Goal: Navigation & Orientation: Find specific page/section

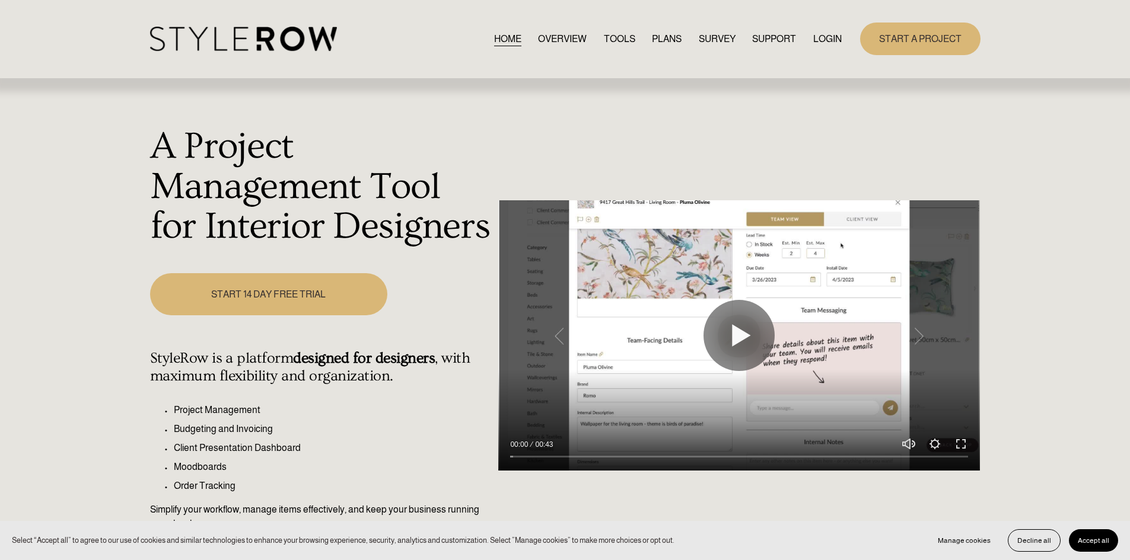
click at [815, 43] on link "LOGIN" at bounding box center [827, 39] width 28 height 16
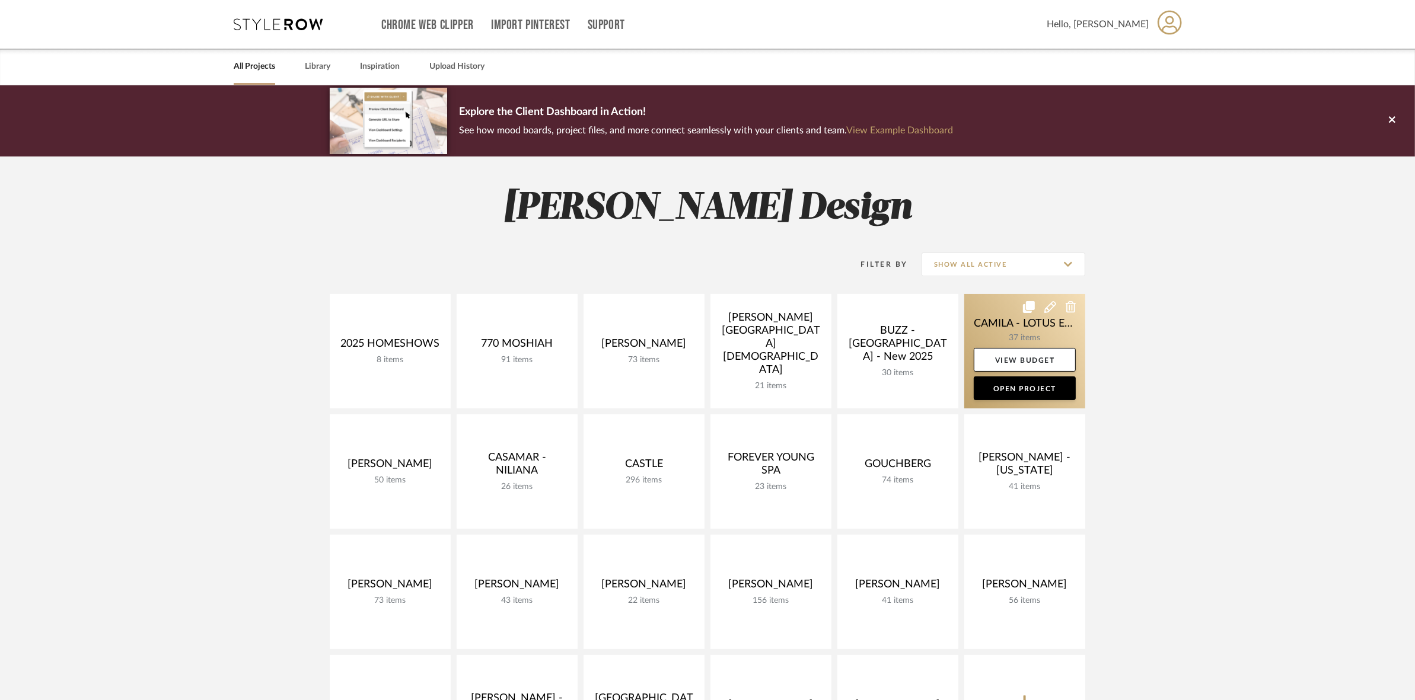
click at [997, 320] on link at bounding box center [1024, 351] width 121 height 114
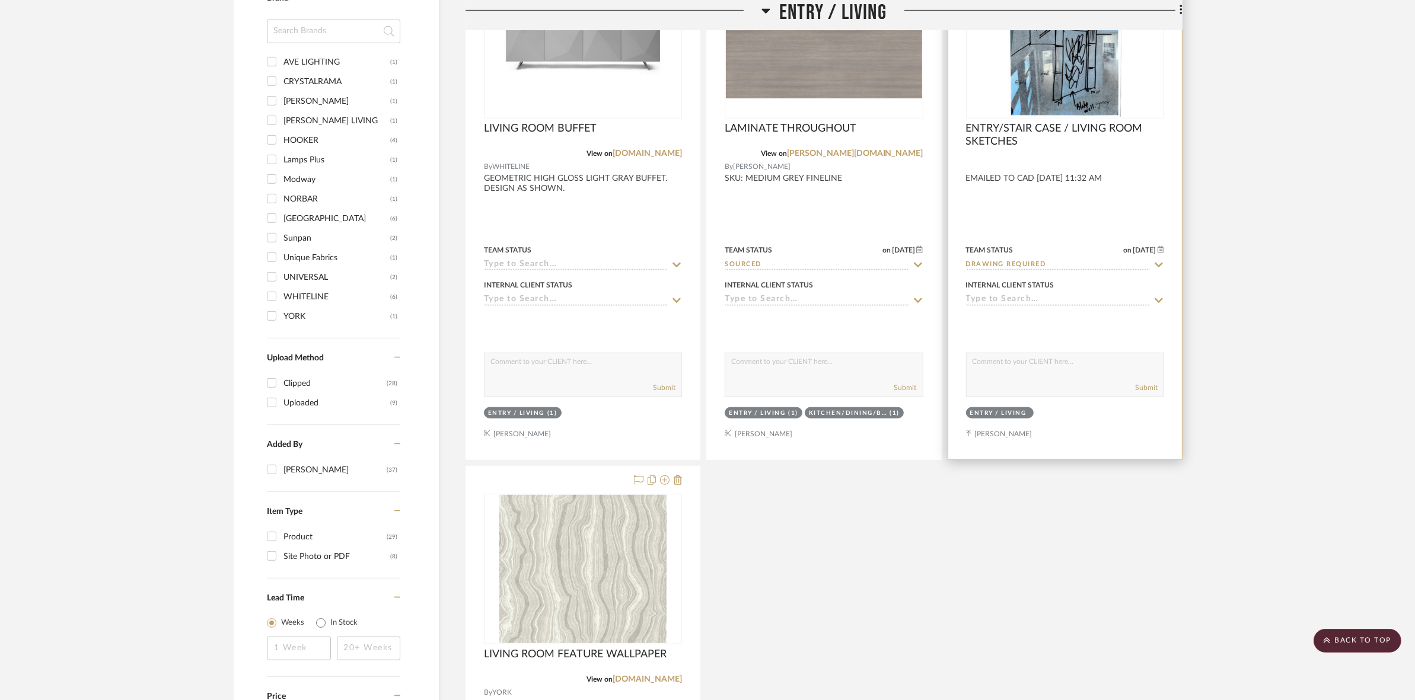
scroll to position [1334, 0]
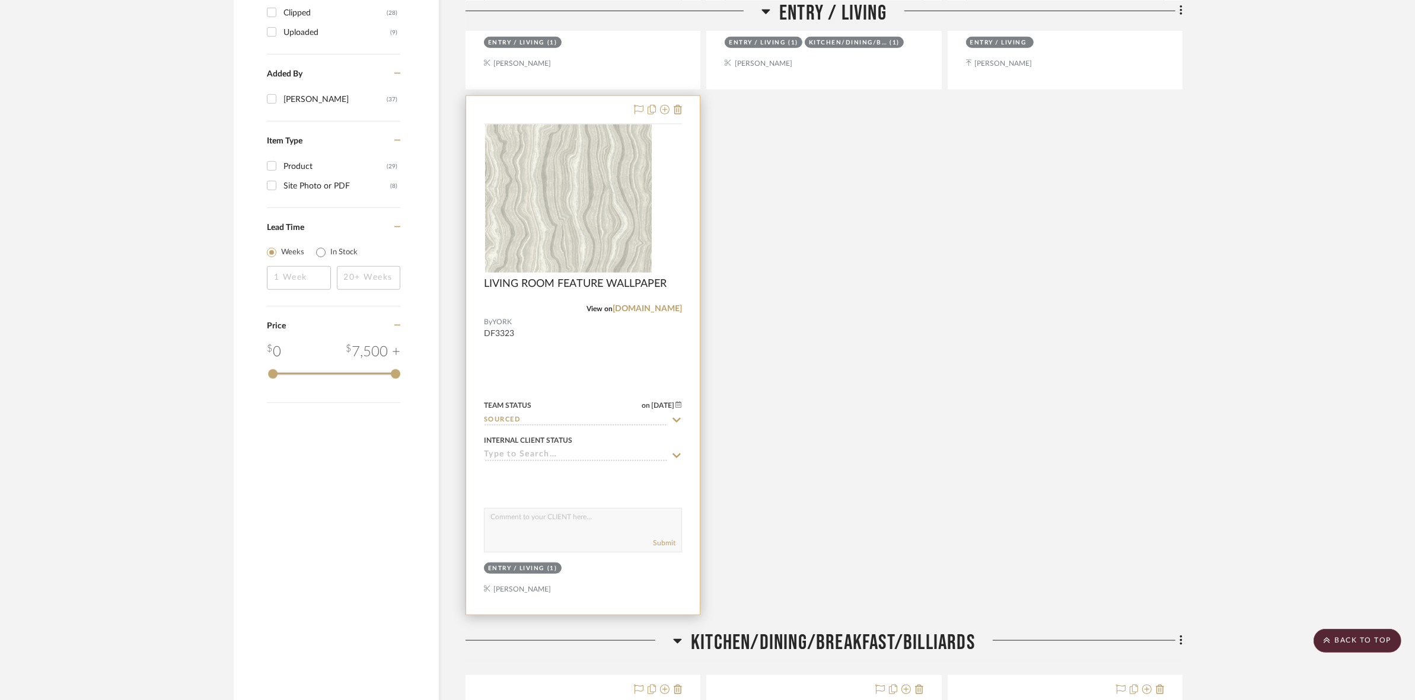
click at [0, 0] on img at bounding box center [0, 0] width 0 height 0
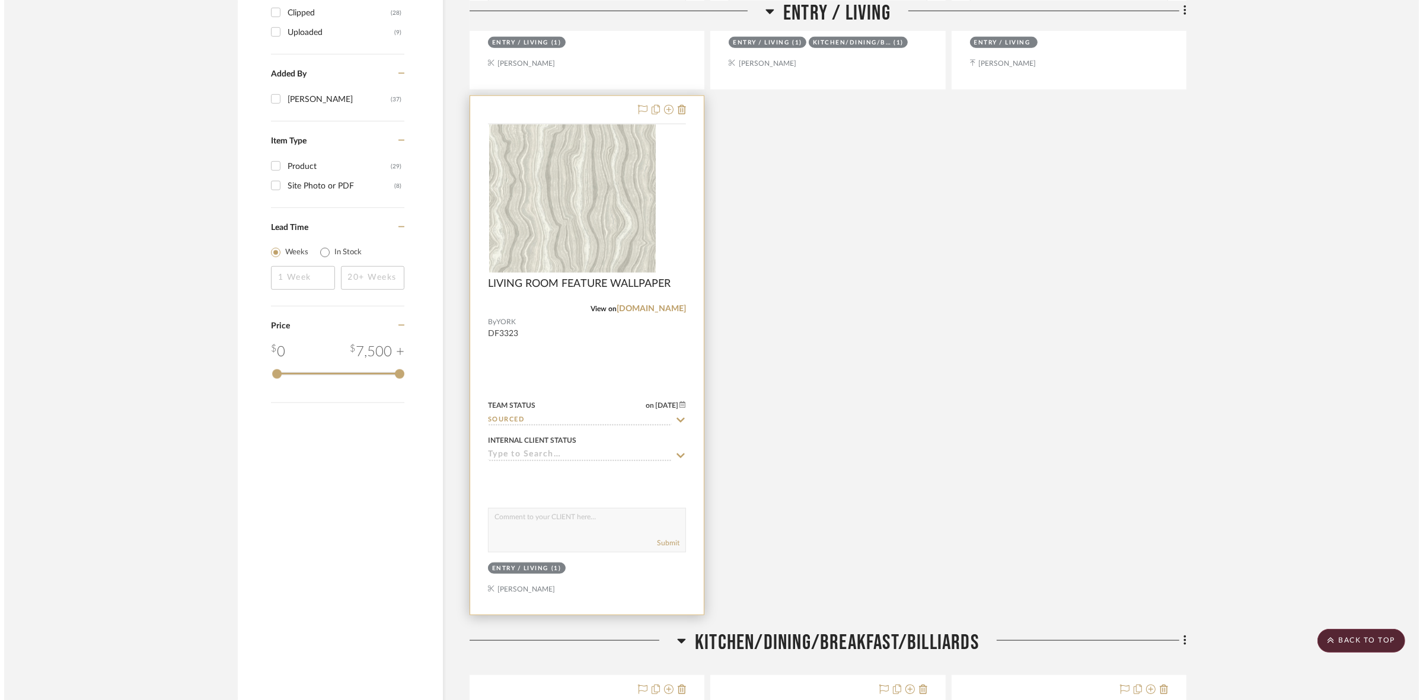
scroll to position [0, 0]
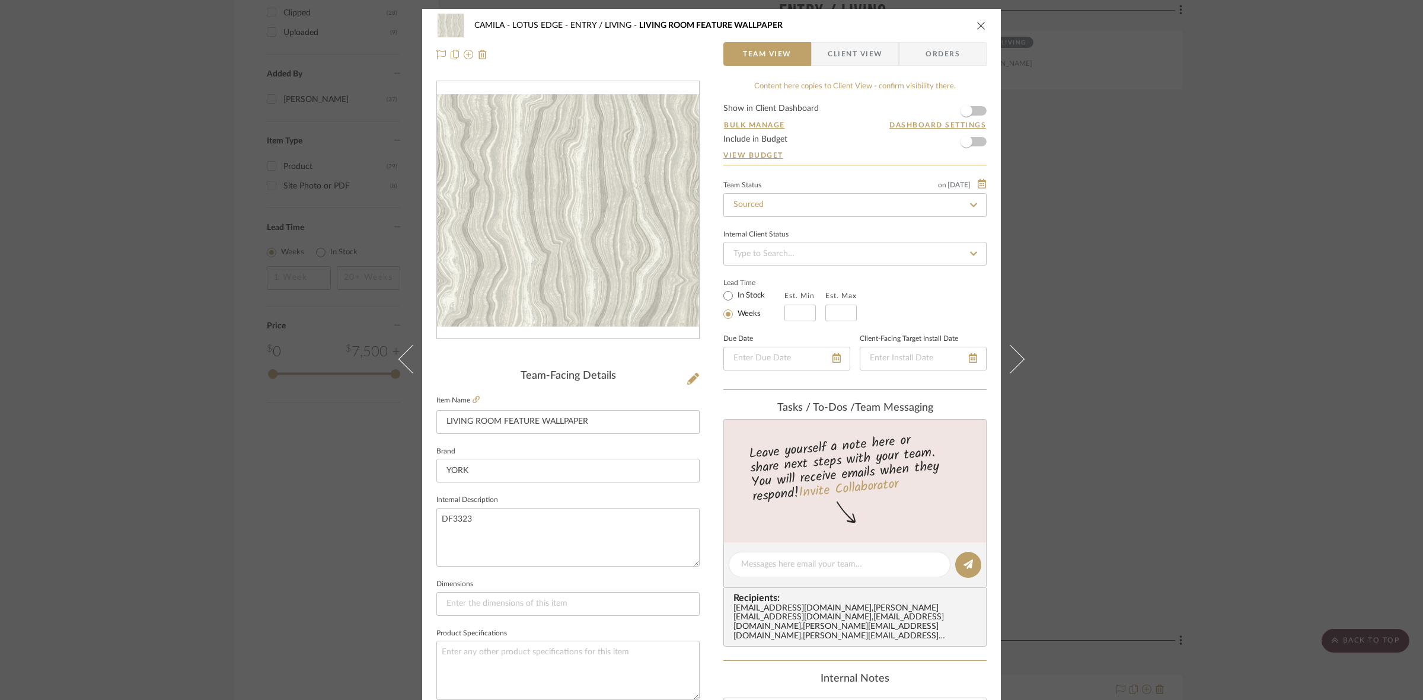
click at [562, 273] on img "0" at bounding box center [568, 210] width 262 height 233
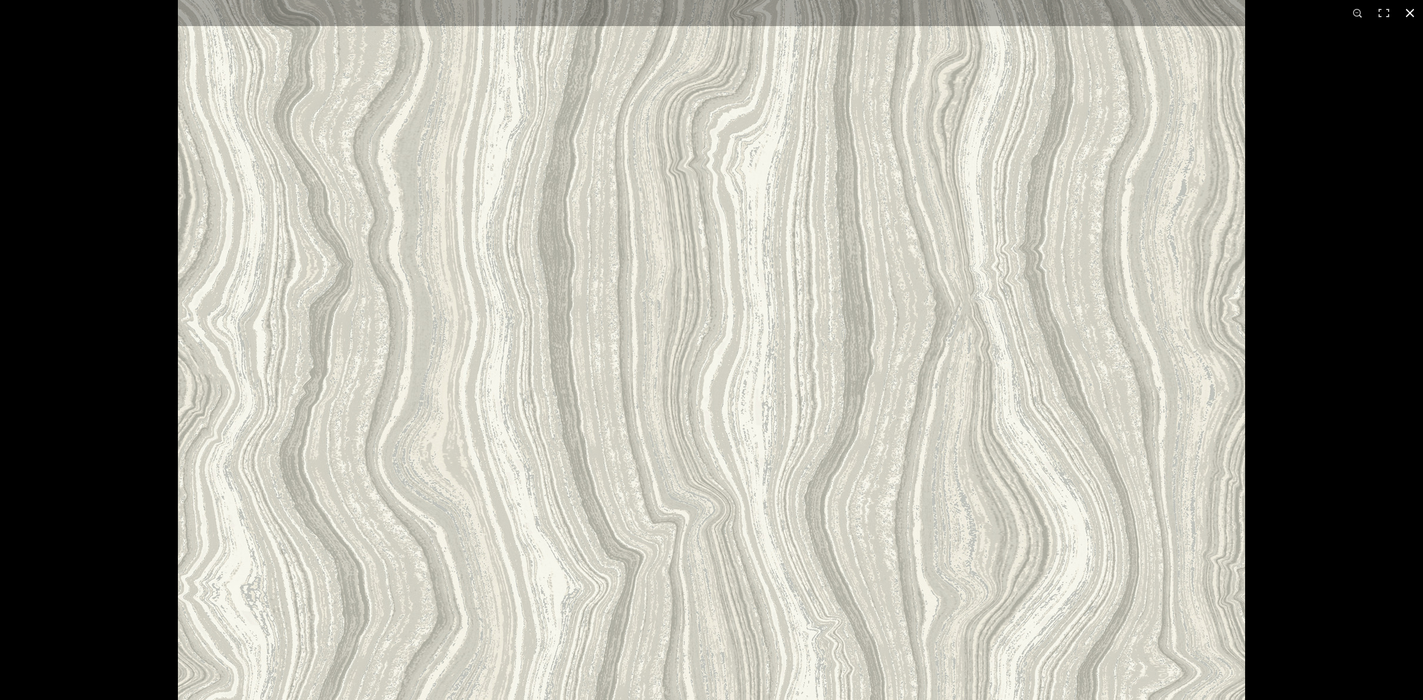
click at [0, 329] on div at bounding box center [711, 350] width 1423 height 700
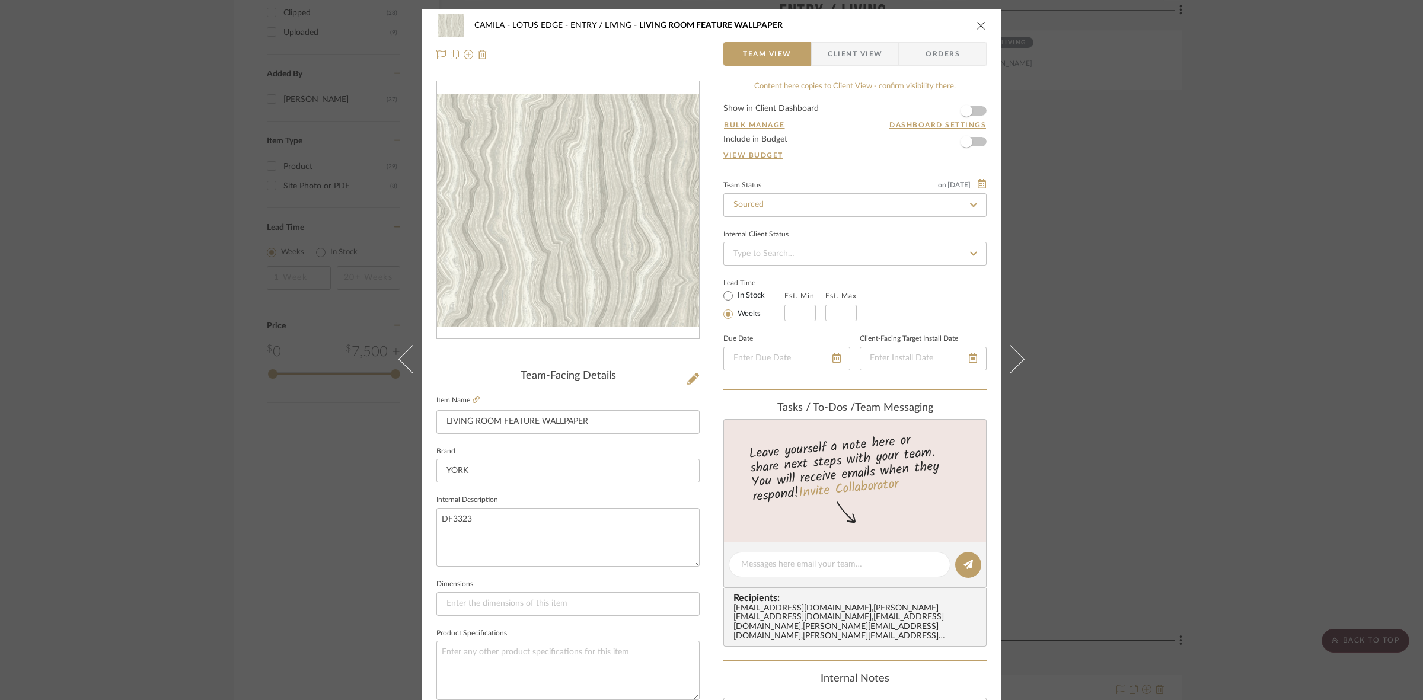
click at [229, 264] on div "CAMILA - LOTUS EDGE ENTRY / LIVING LIVING ROOM FEATURE WALLPAPER Team View Clie…" at bounding box center [711, 350] width 1423 height 700
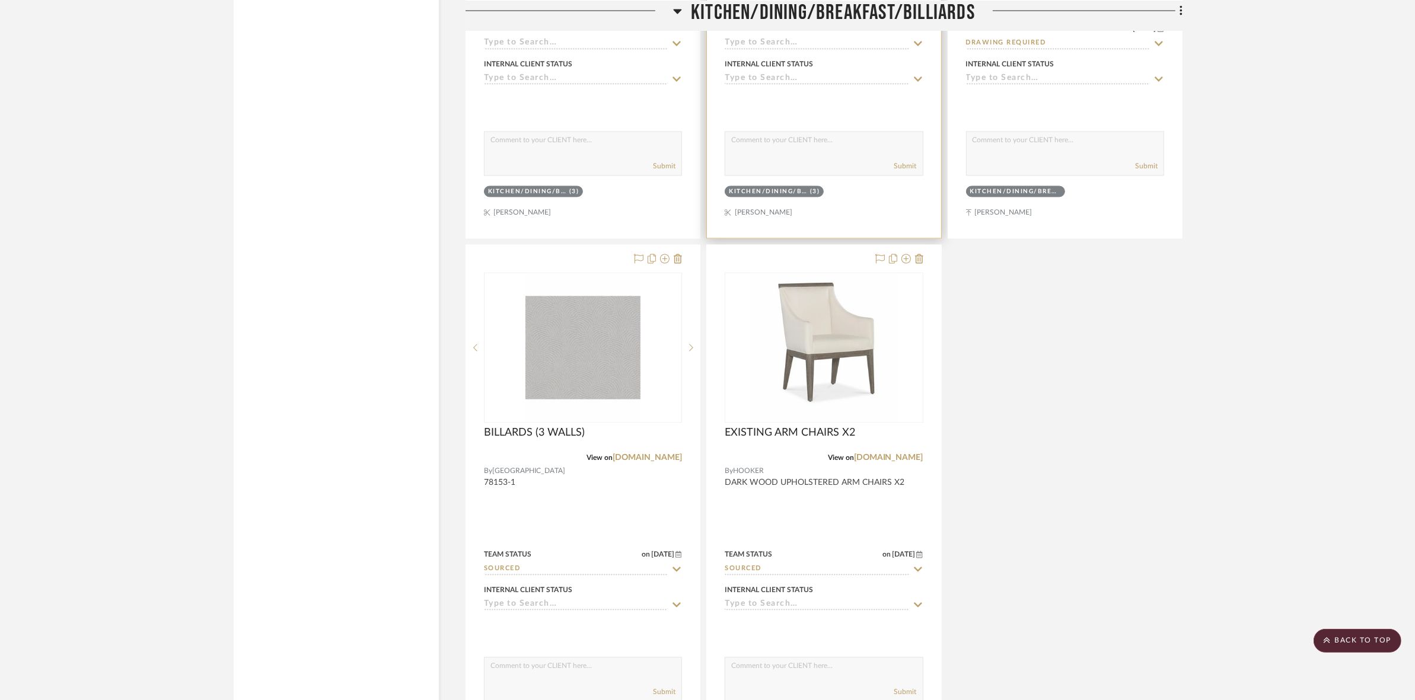
scroll to position [3039, 0]
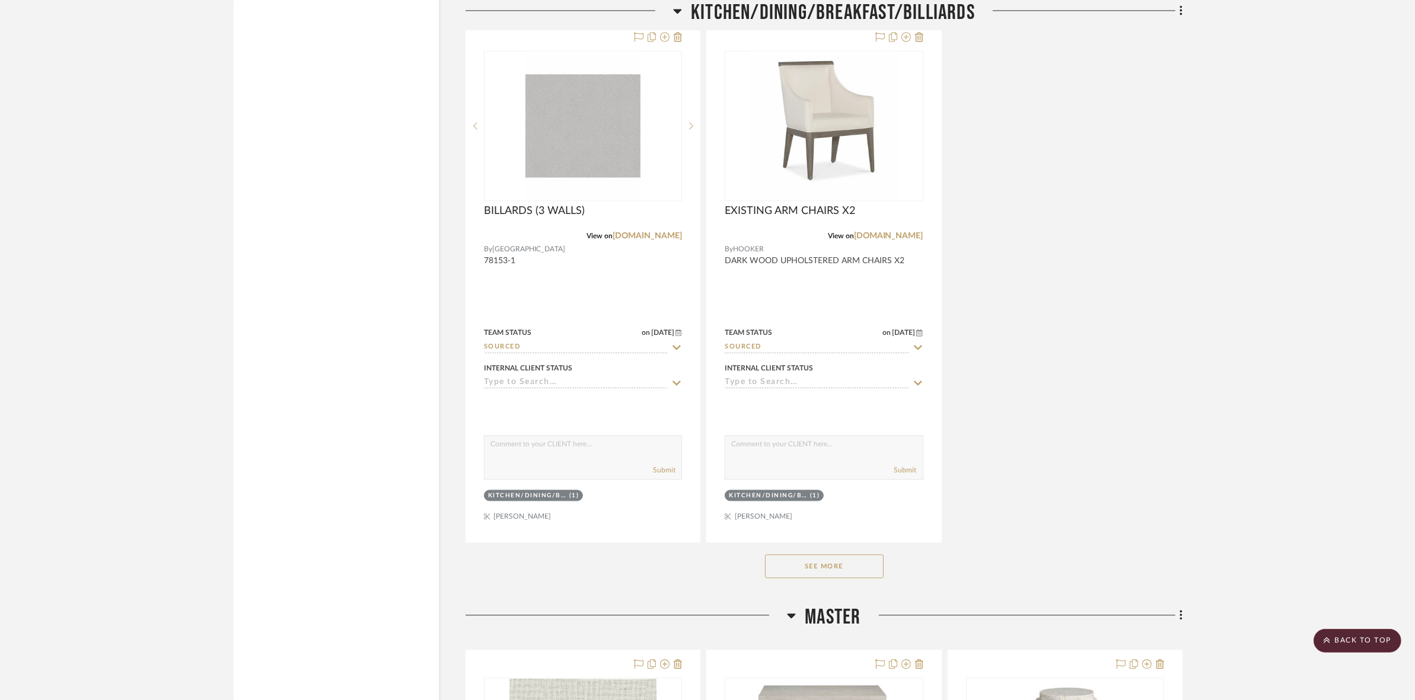
click at [836, 566] on button "See More" at bounding box center [824, 566] width 119 height 24
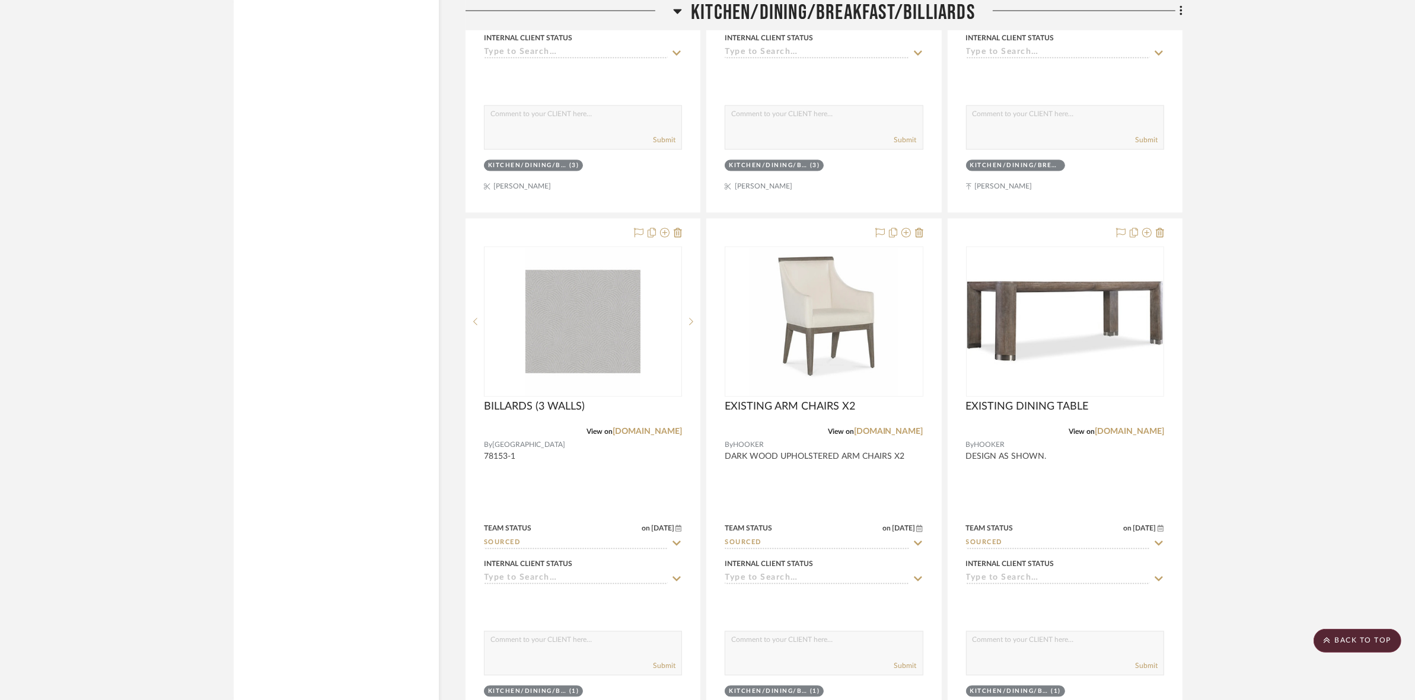
scroll to position [2743, 0]
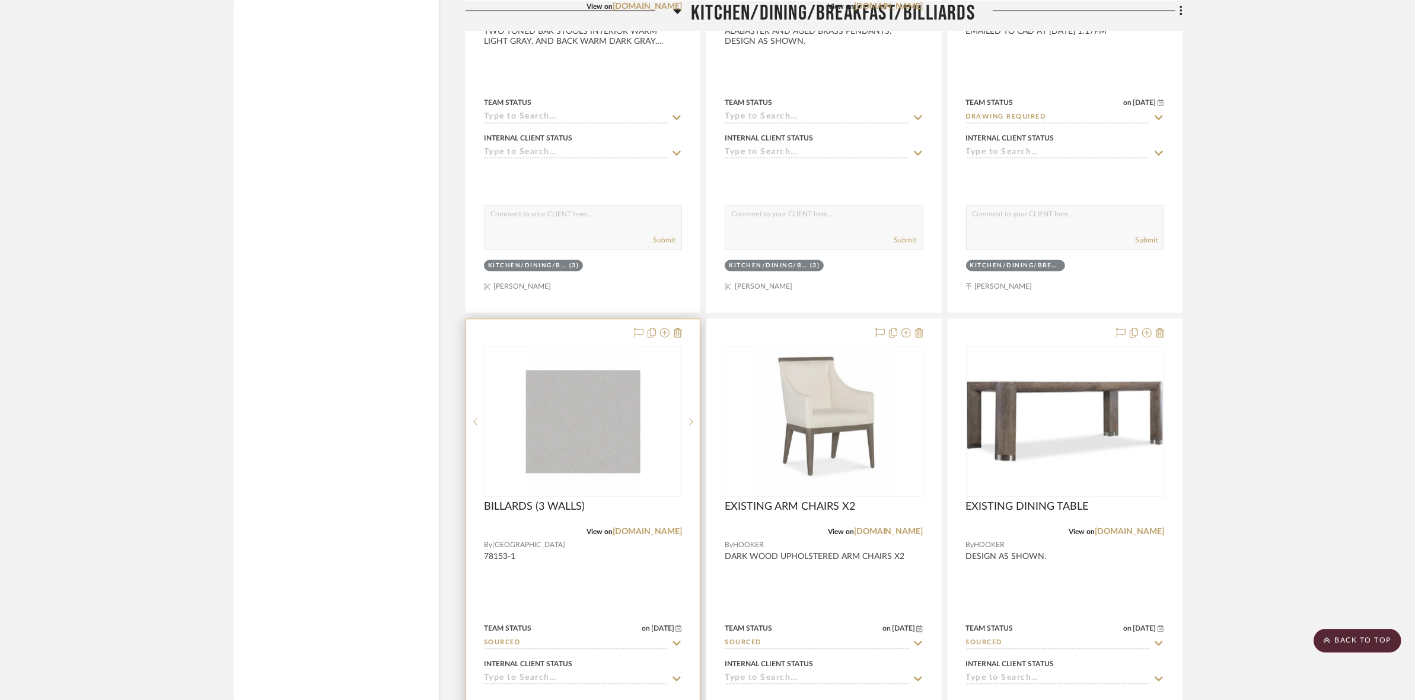
click at [636, 432] on img "0" at bounding box center [582, 422] width 115 height 148
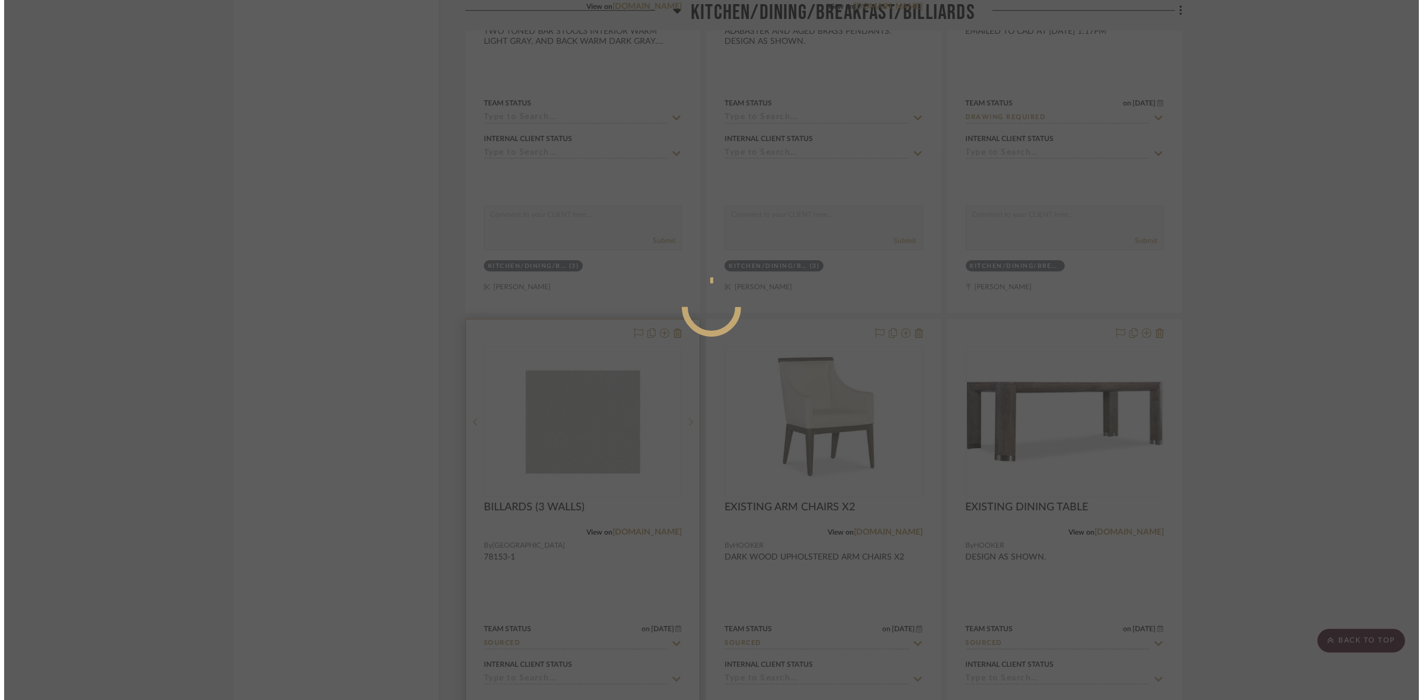
scroll to position [0, 0]
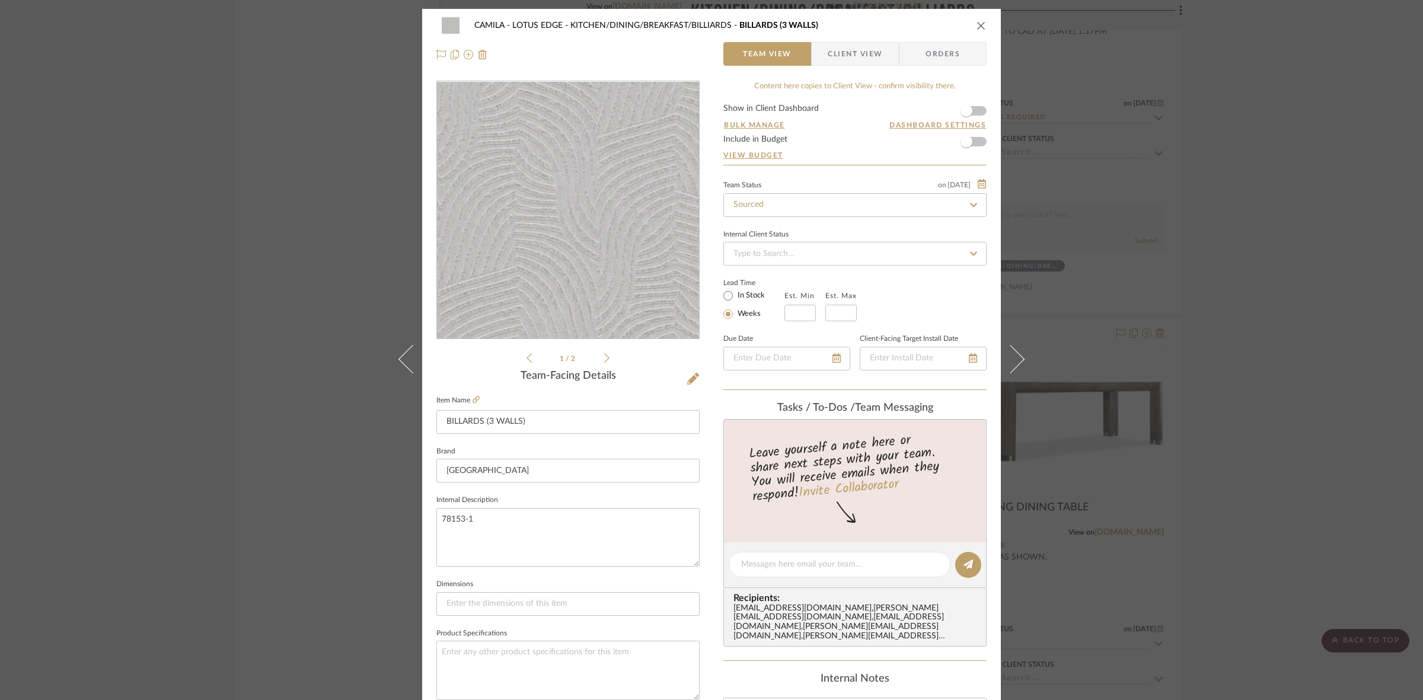
click at [519, 250] on img "0" at bounding box center [567, 210] width 199 height 257
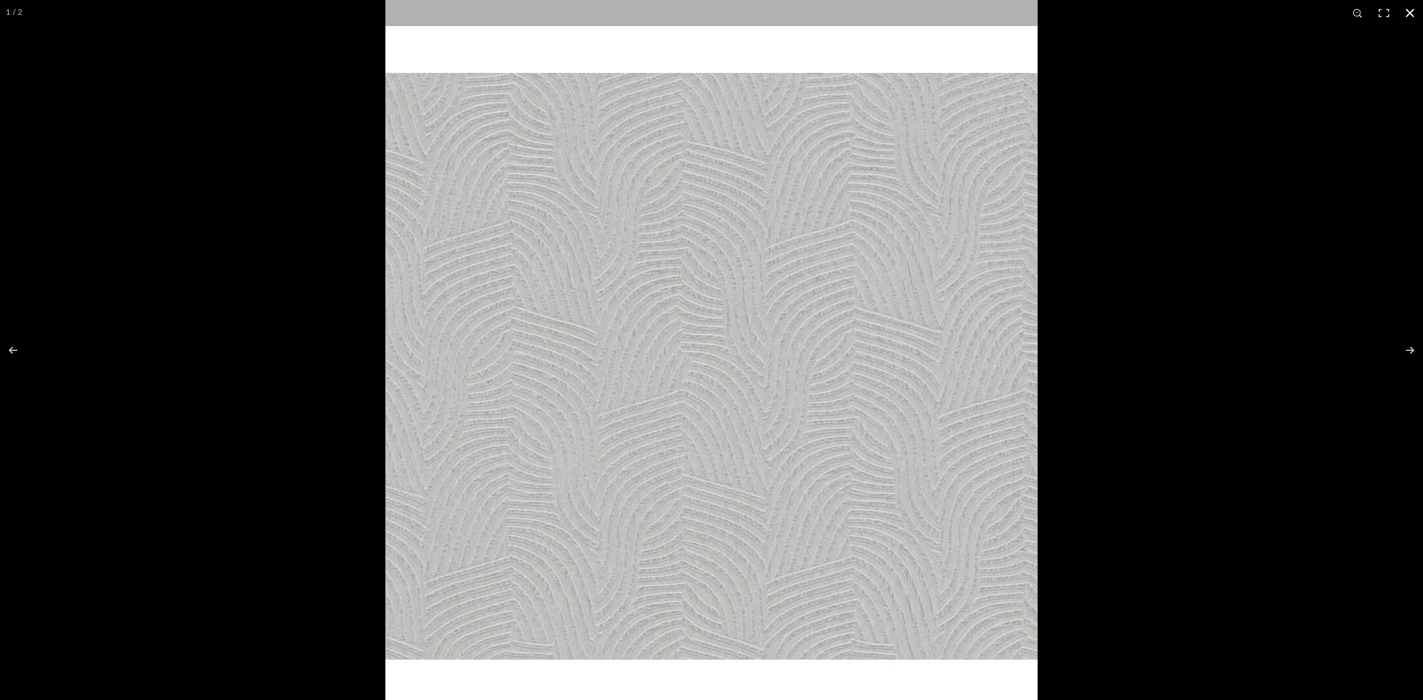
click at [116, 383] on div at bounding box center [711, 350] width 1423 height 700
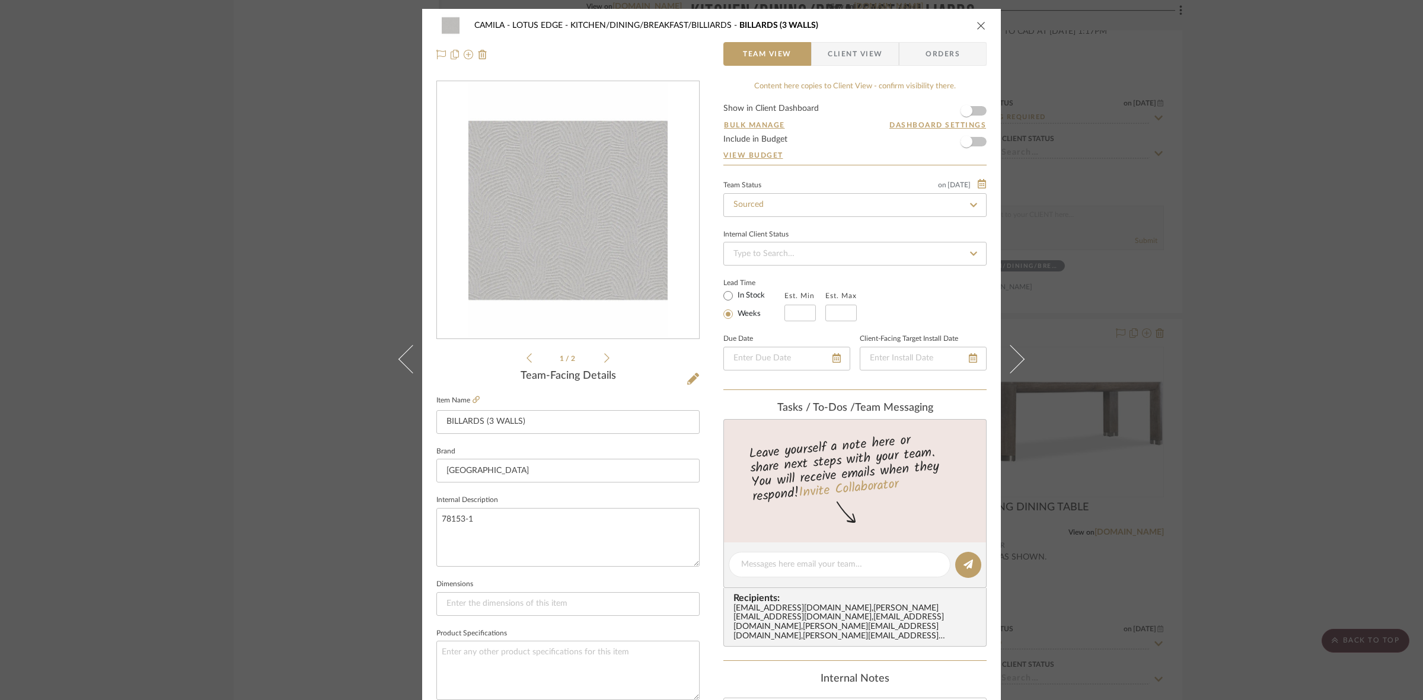
click at [1164, 409] on div "CAMILA - LOTUS EDGE KITCHEN/DINING/BREAKFAST/BILLIARDS BILLARDS (3 WALLS) Team …" at bounding box center [711, 350] width 1423 height 700
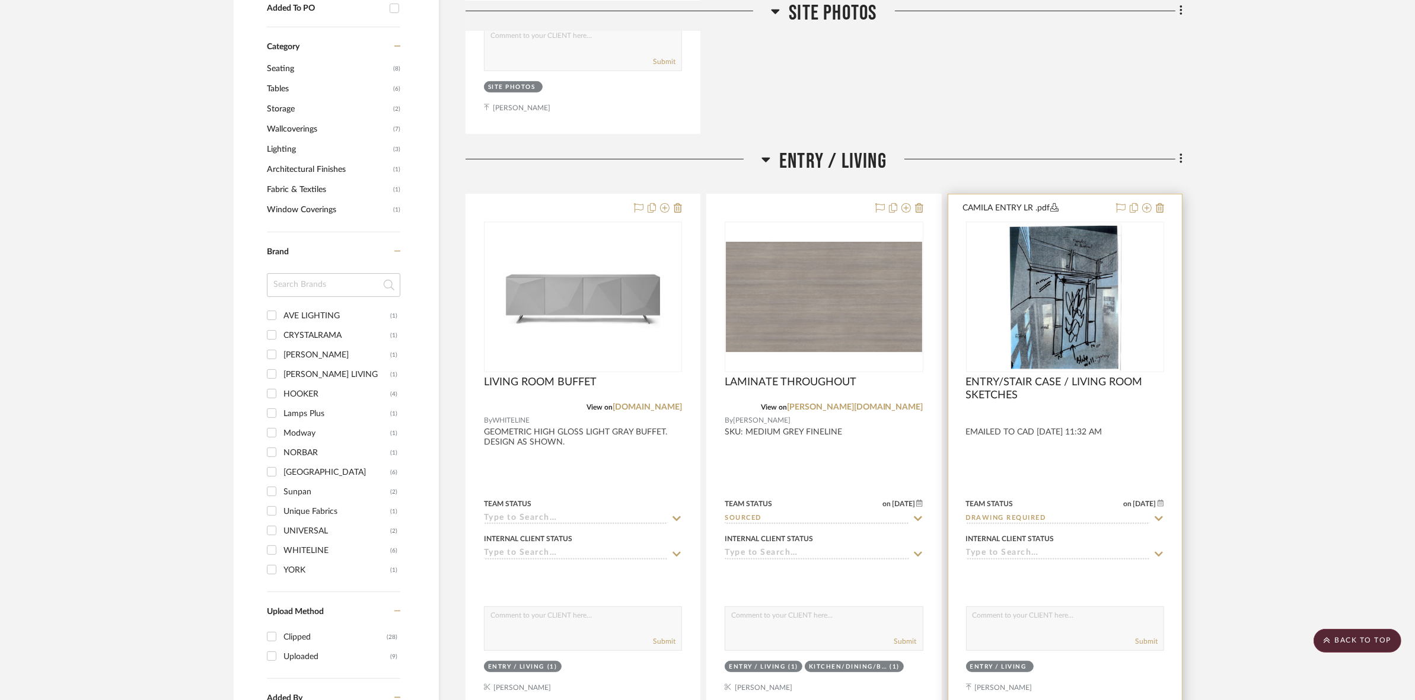
scroll to position [741, 0]
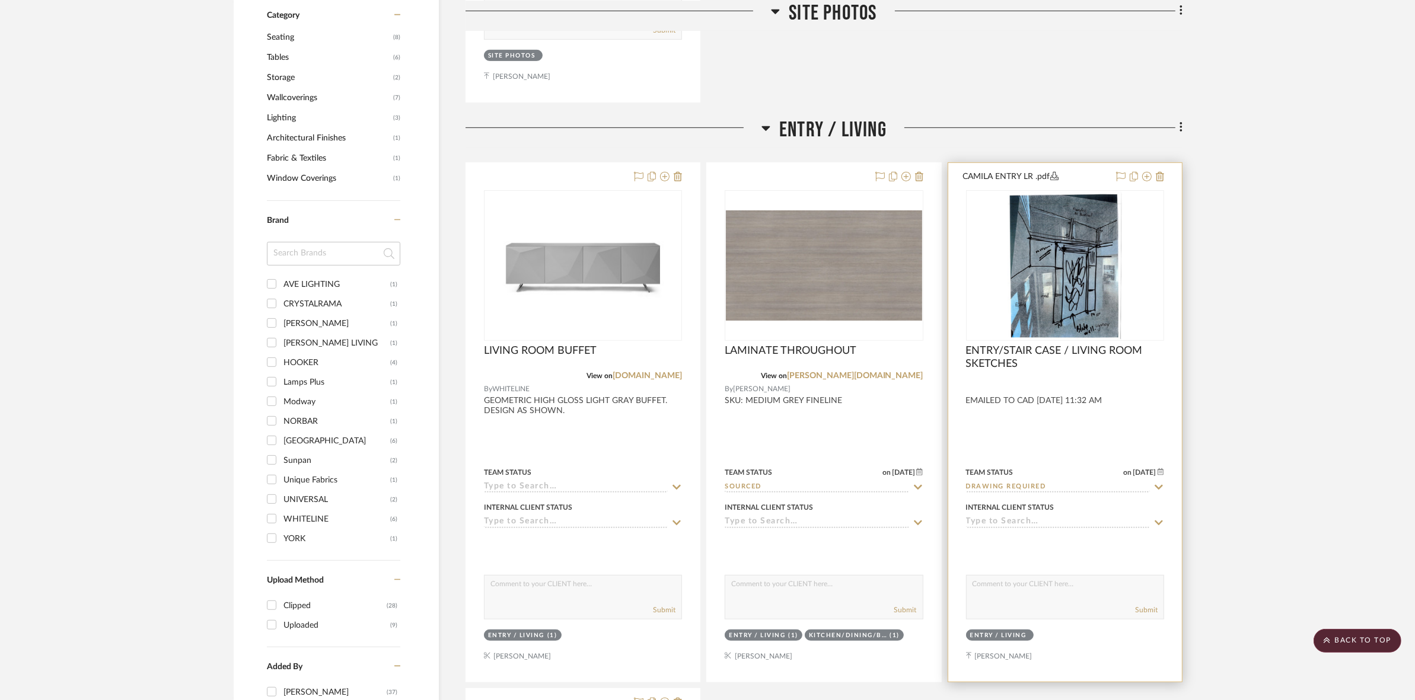
click at [1047, 262] on img "0" at bounding box center [1065, 266] width 114 height 148
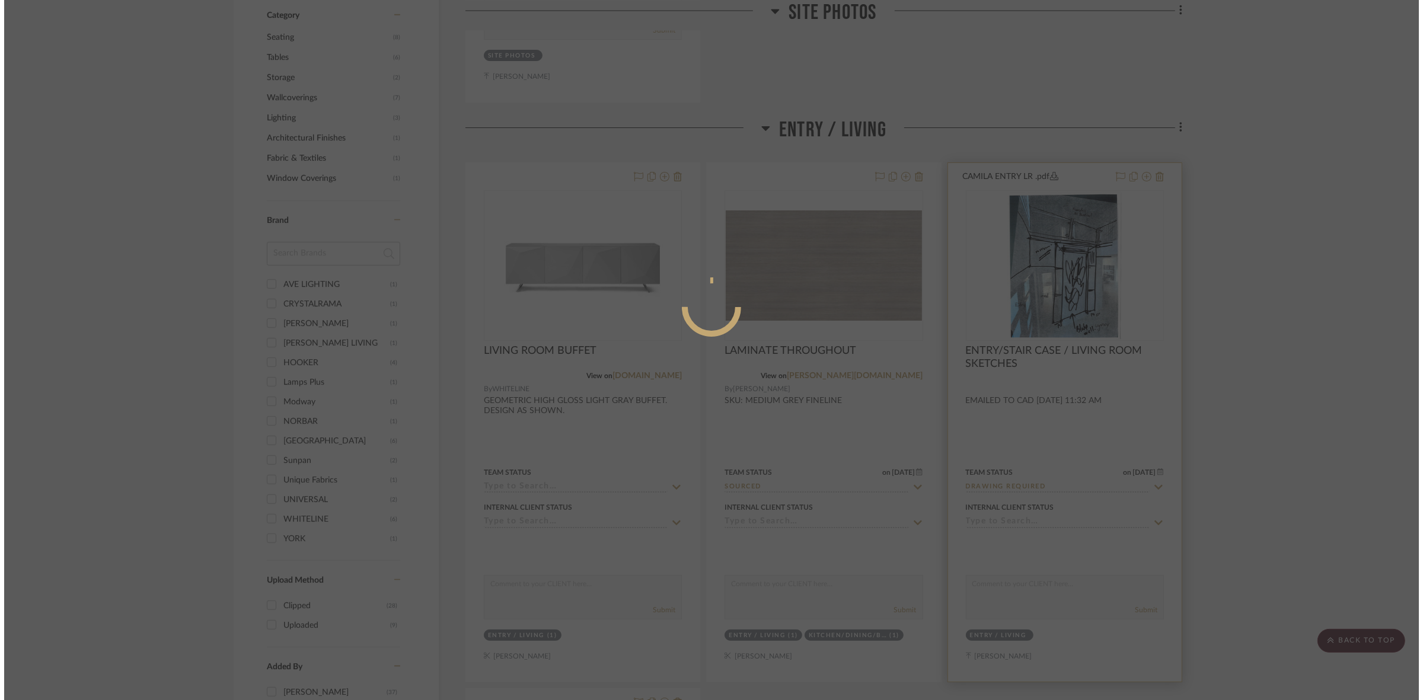
scroll to position [0, 0]
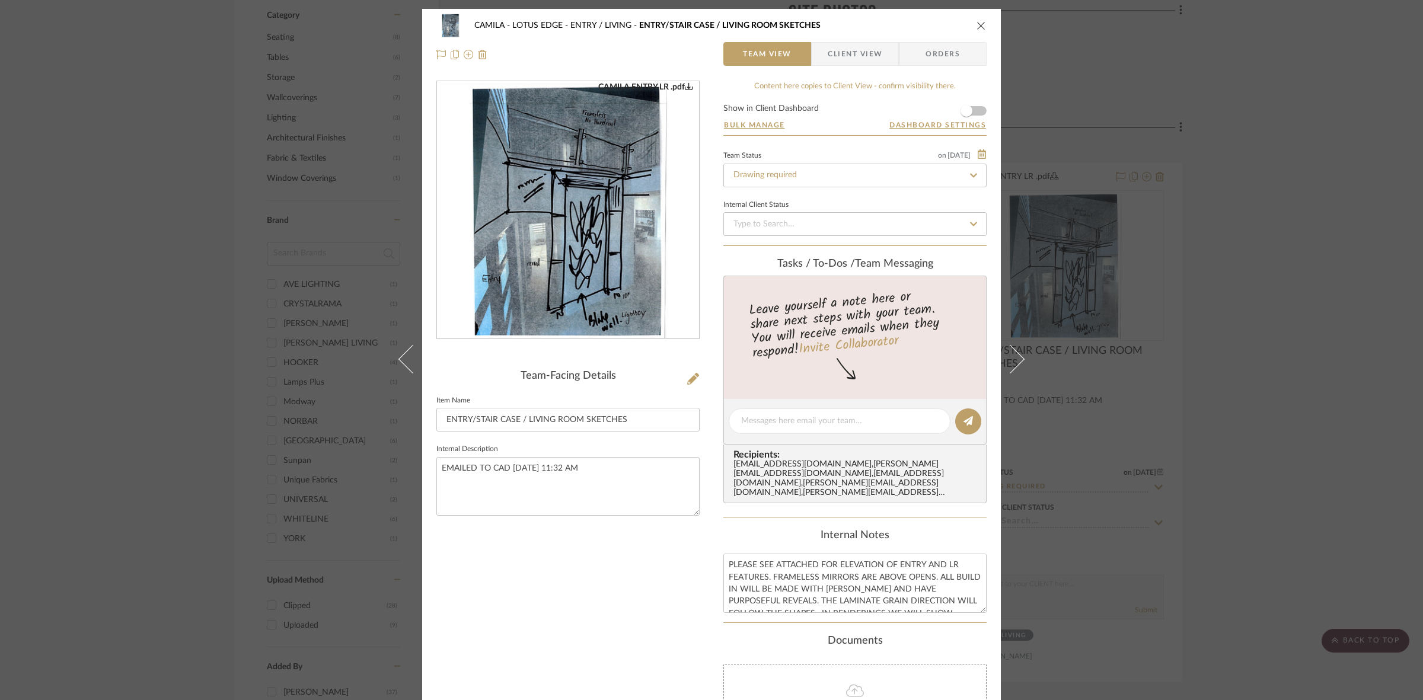
click at [556, 275] on img "0" at bounding box center [567, 210] width 199 height 257
drag, startPoint x: 146, startPoint y: 190, endPoint x: 528, endPoint y: 435, distance: 453.2
click at [147, 192] on div "CAMILA - LOTUS EDGE ENTRY / LIVING ENTRY/STAIR CASE / LIVING ROOM SKETCHES Team…" at bounding box center [711, 350] width 1423 height 700
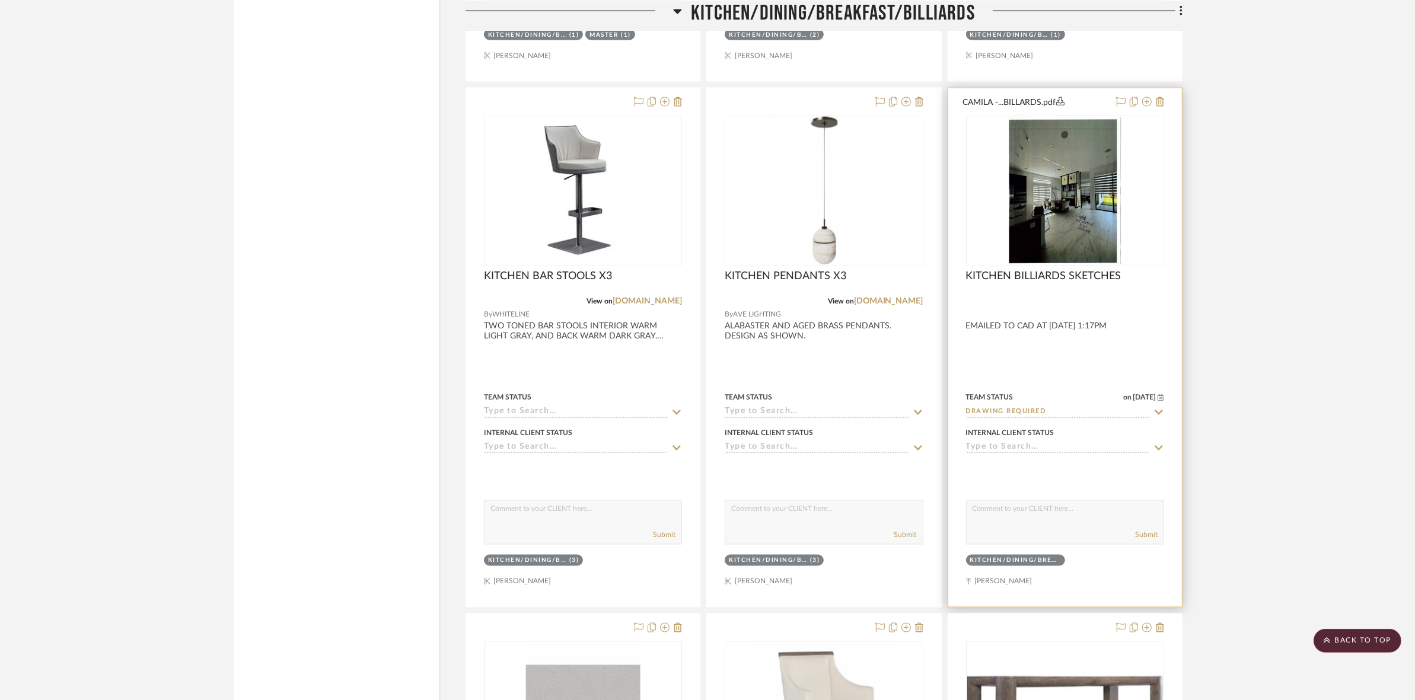
scroll to position [2446, 0]
click at [0, 0] on img at bounding box center [0, 0] width 0 height 0
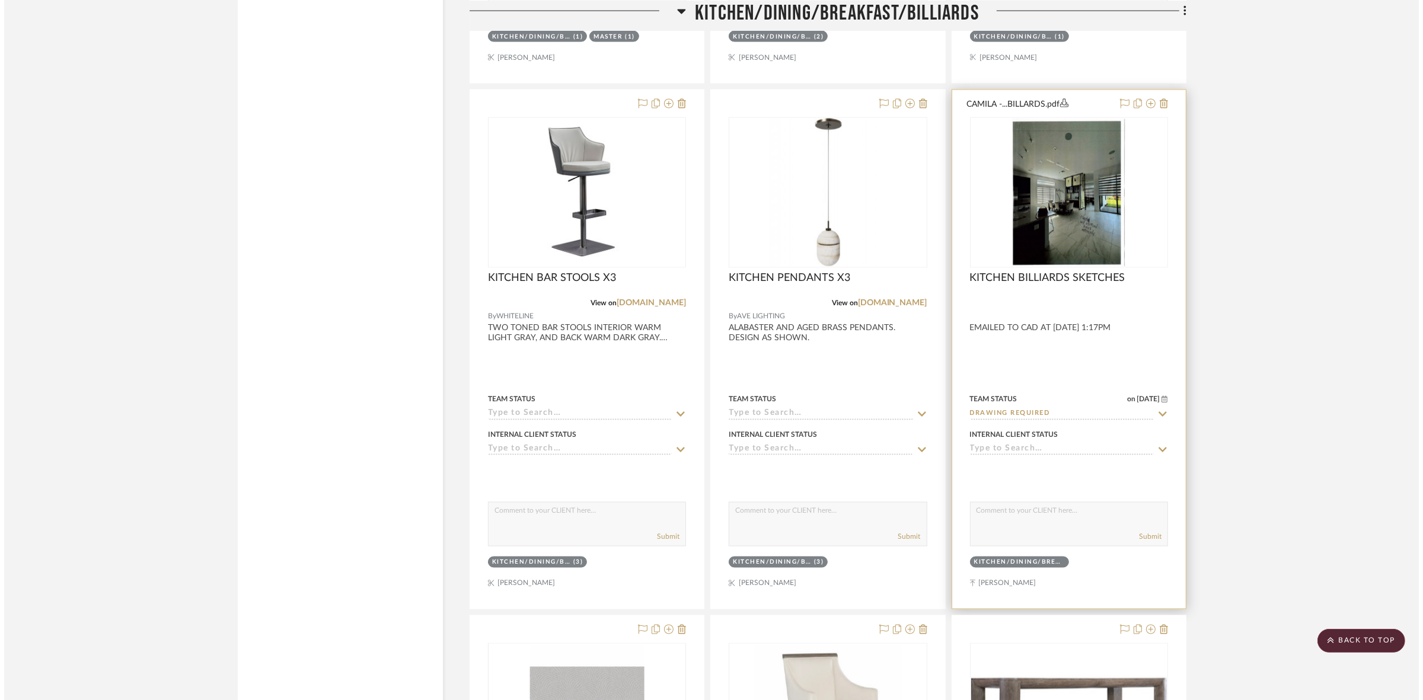
scroll to position [0, 0]
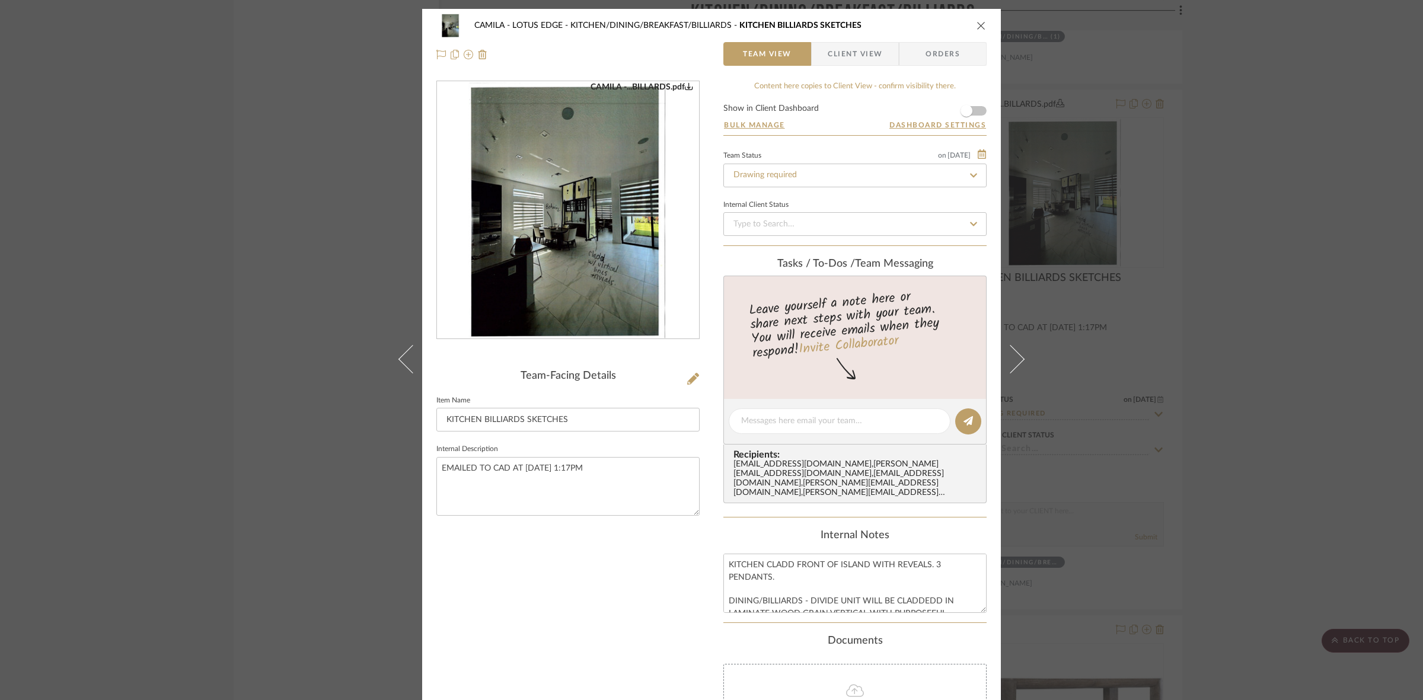
click at [559, 167] on img "0" at bounding box center [567, 210] width 199 height 257
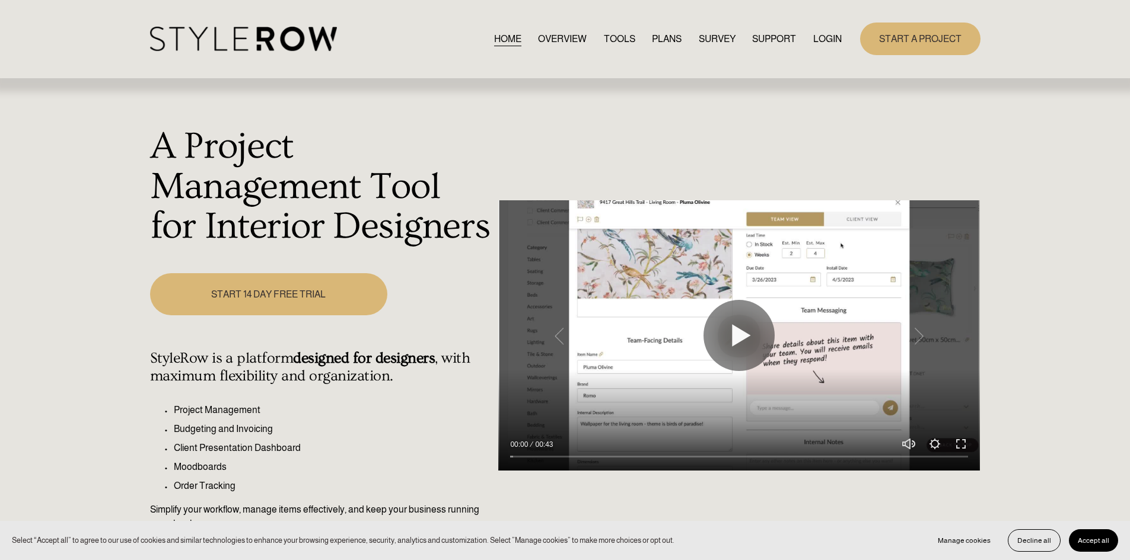
click at [820, 37] on link "LOGIN" at bounding box center [827, 39] width 28 height 16
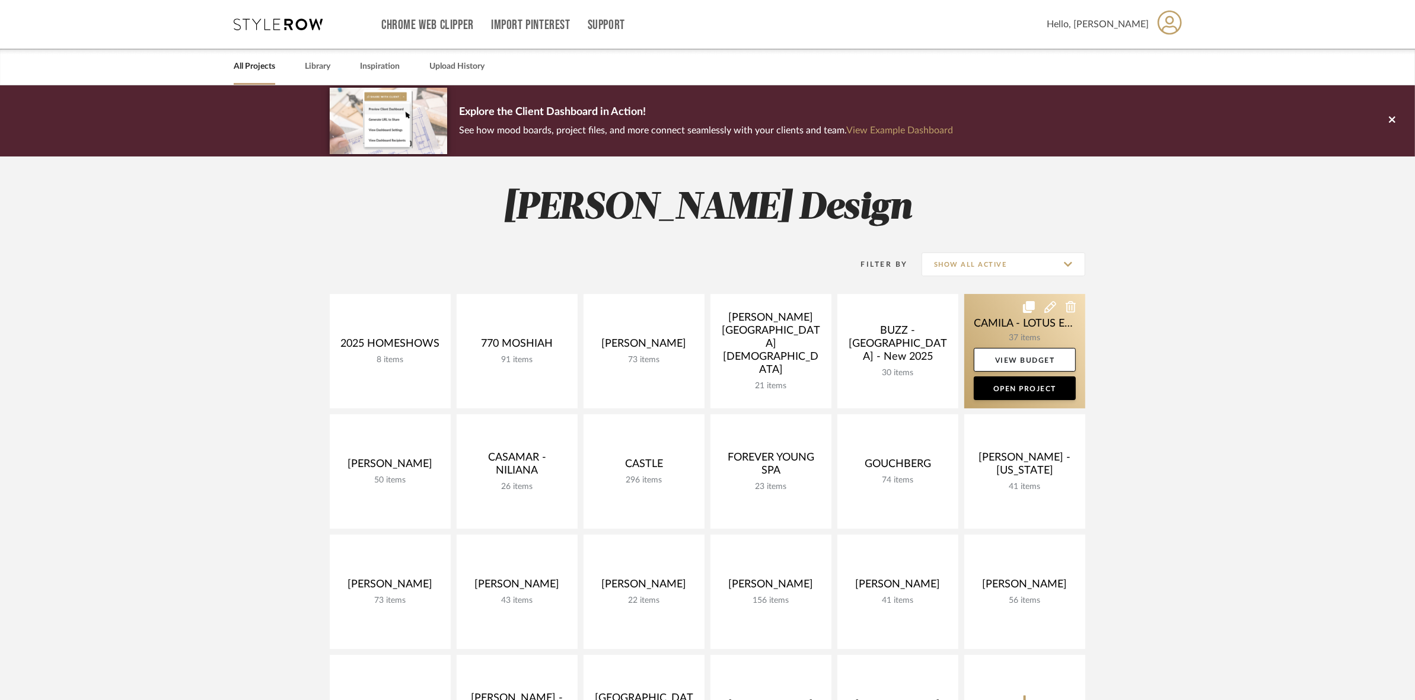
click at [1047, 330] on link at bounding box center [1024, 351] width 121 height 114
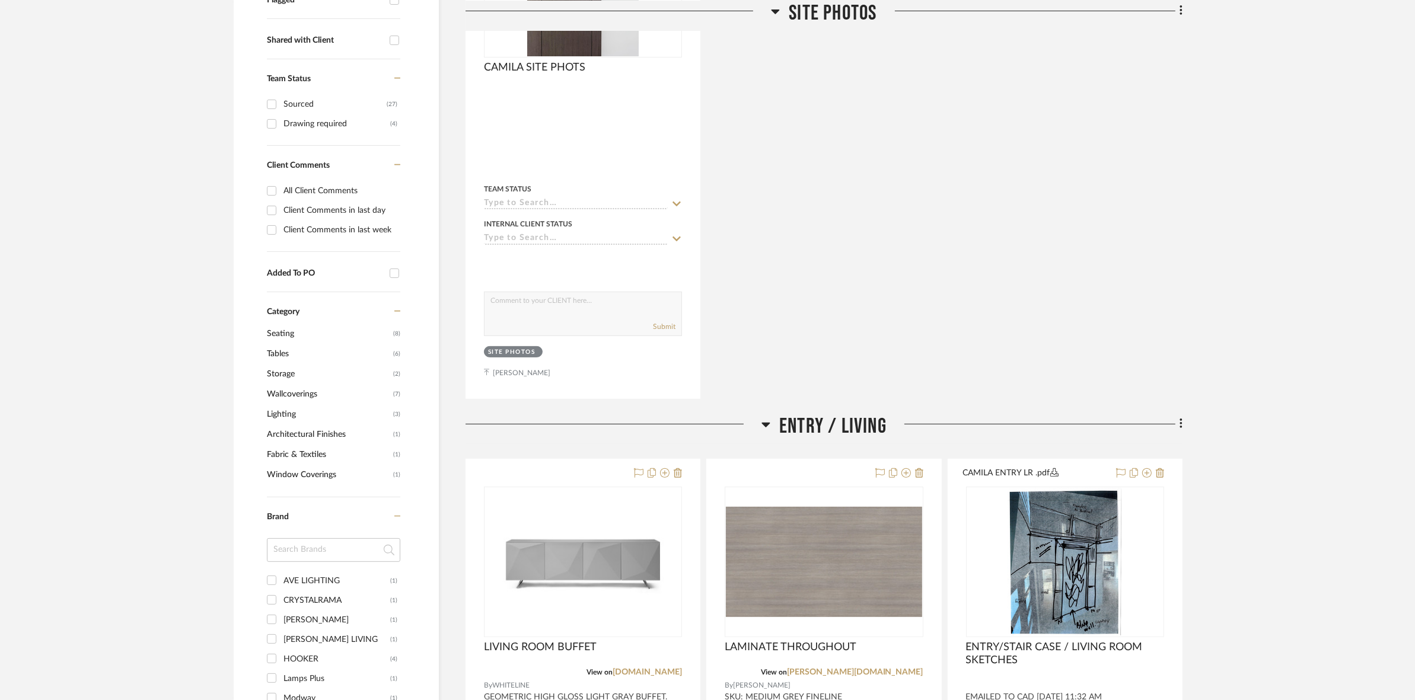
scroll to position [815, 0]
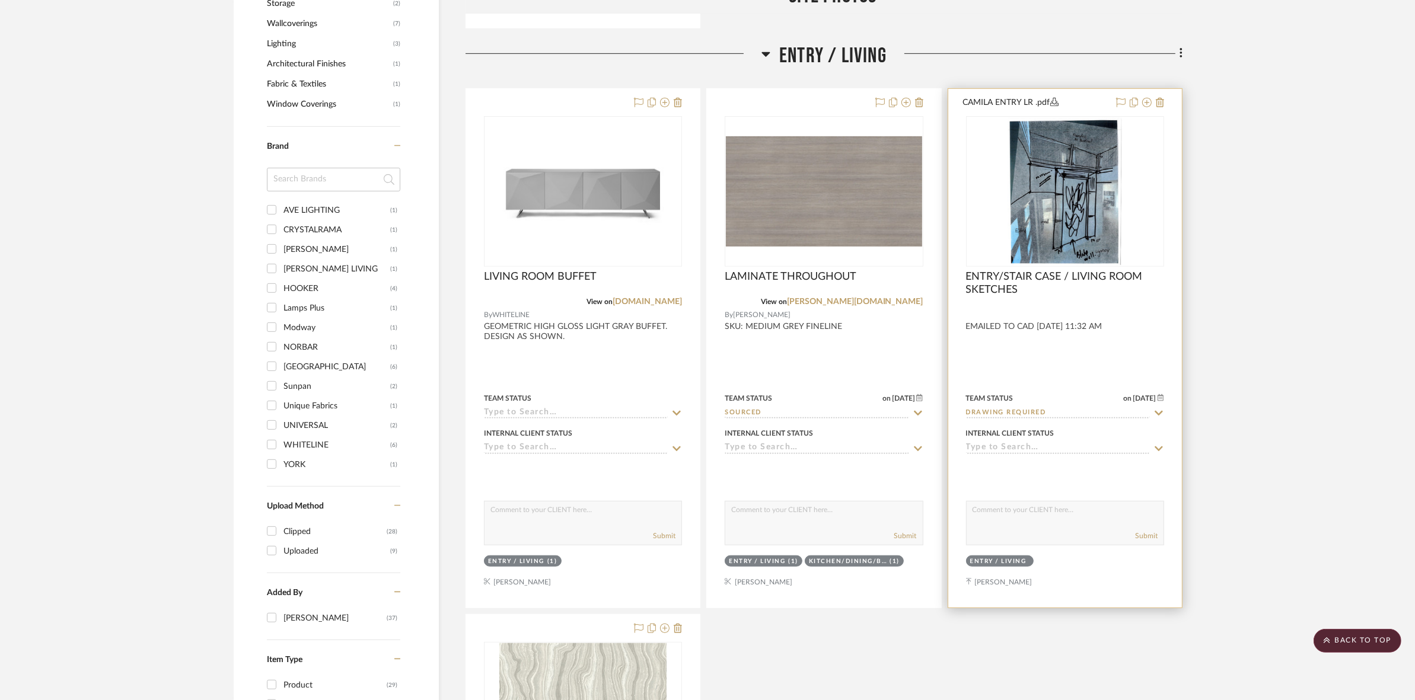
click at [0, 0] on img at bounding box center [0, 0] width 0 height 0
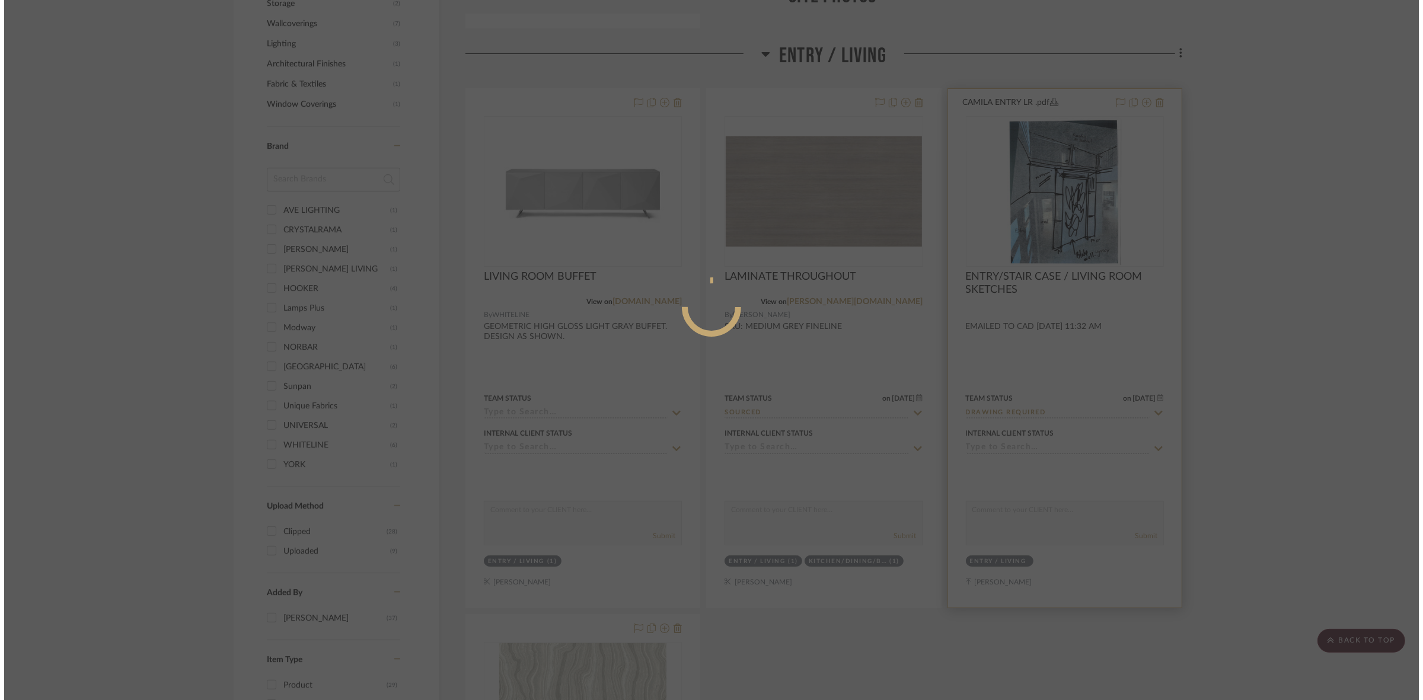
scroll to position [0, 0]
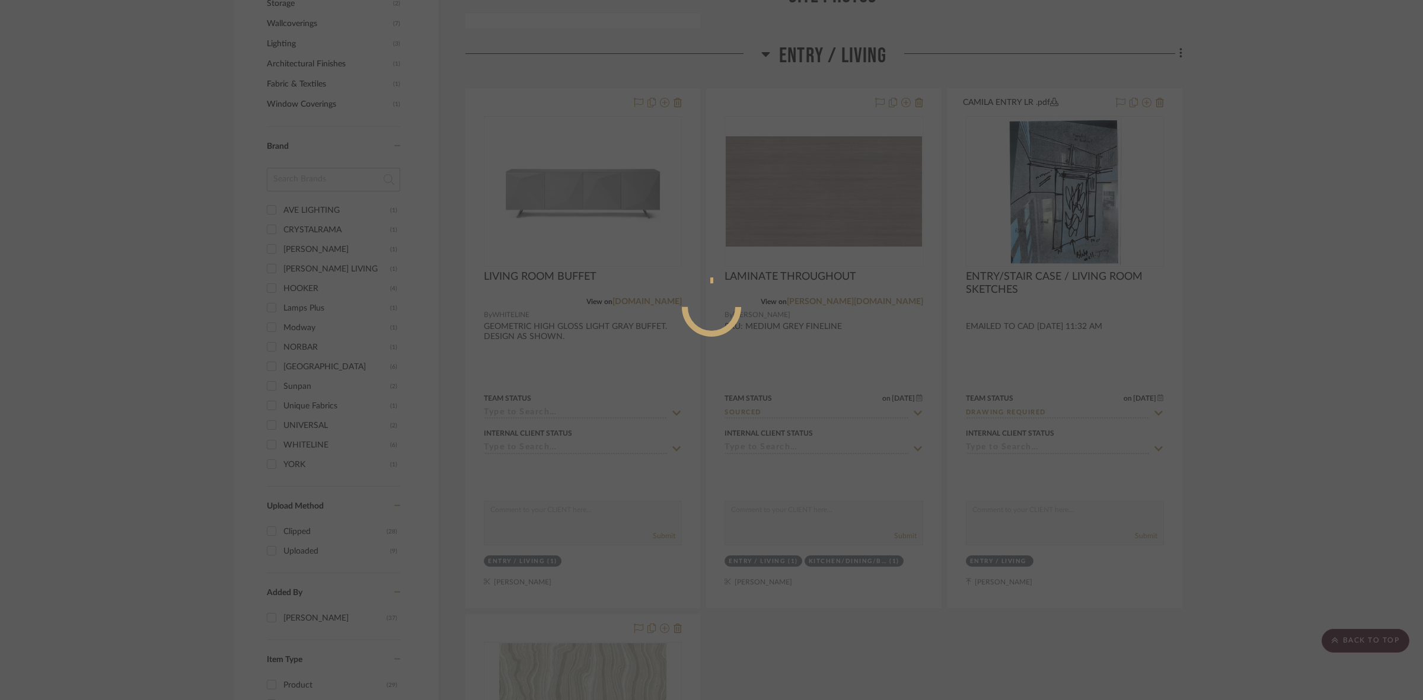
click at [1306, 267] on div at bounding box center [711, 350] width 1423 height 700
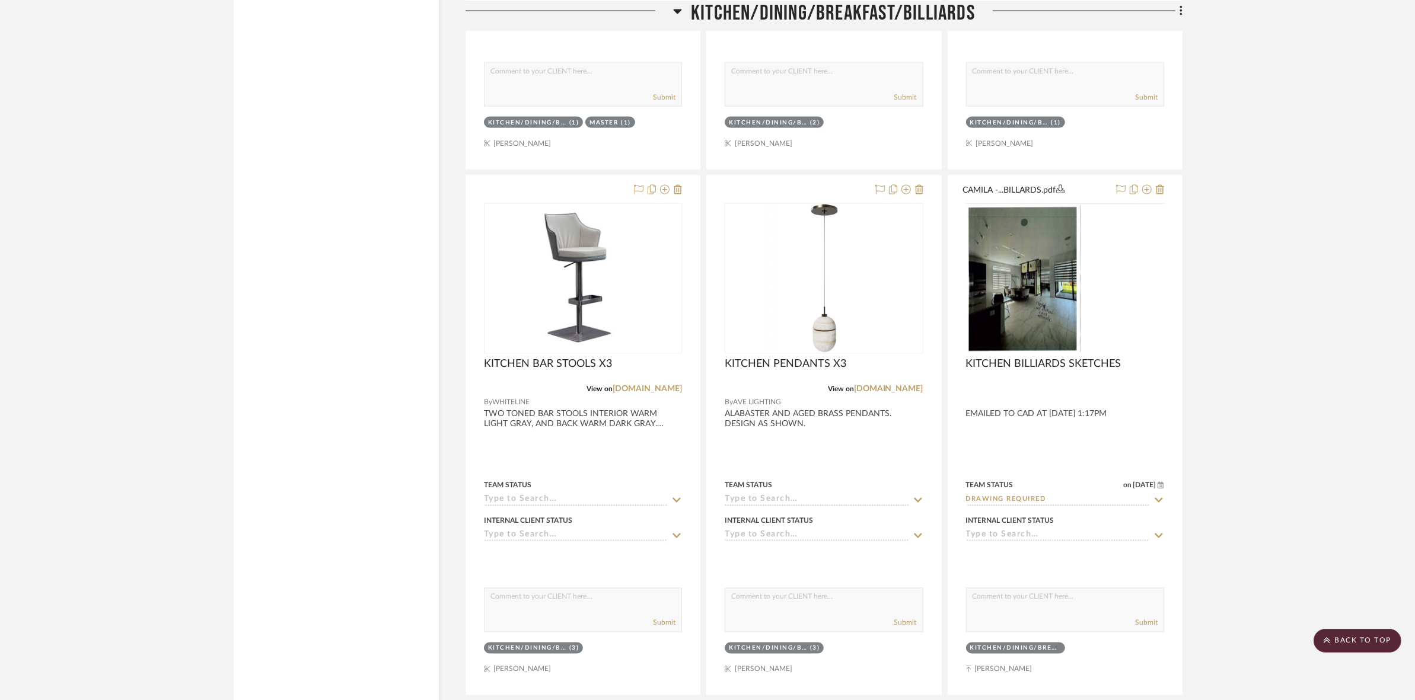
scroll to position [2372, 0]
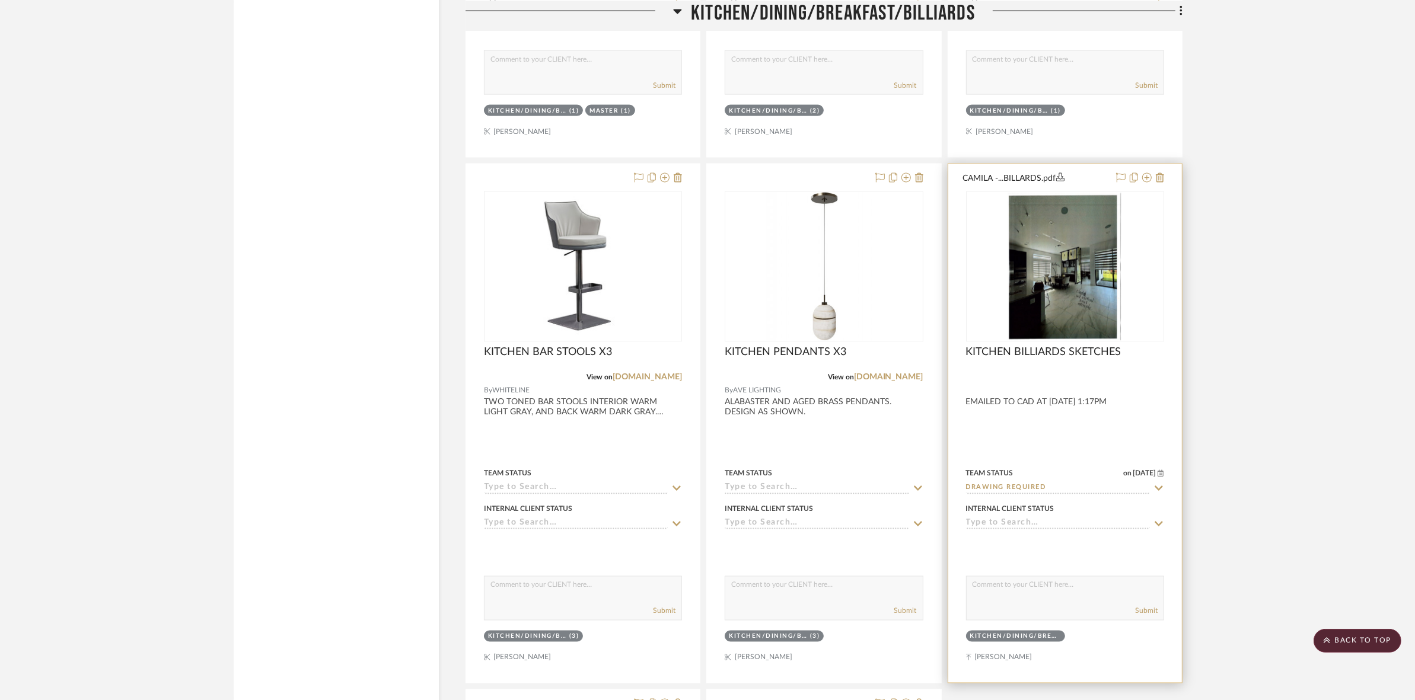
click at [0, 0] on img at bounding box center [0, 0] width 0 height 0
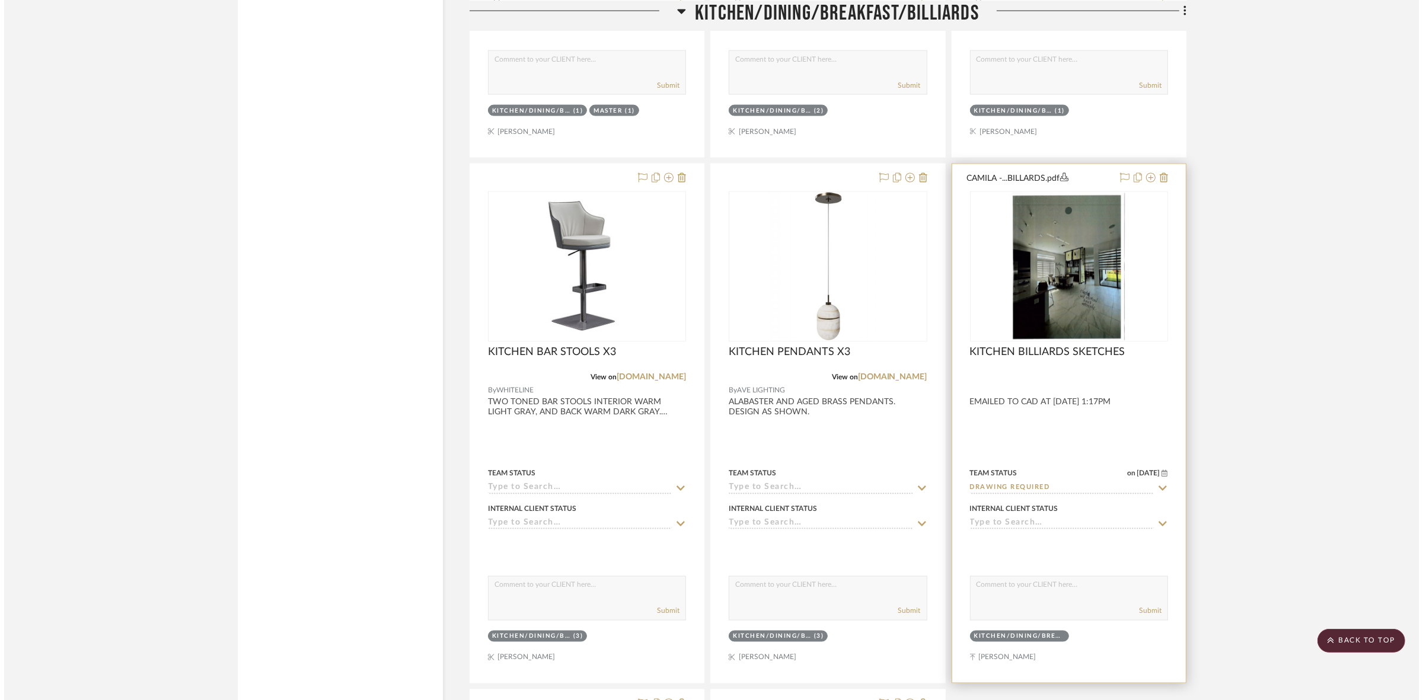
scroll to position [0, 0]
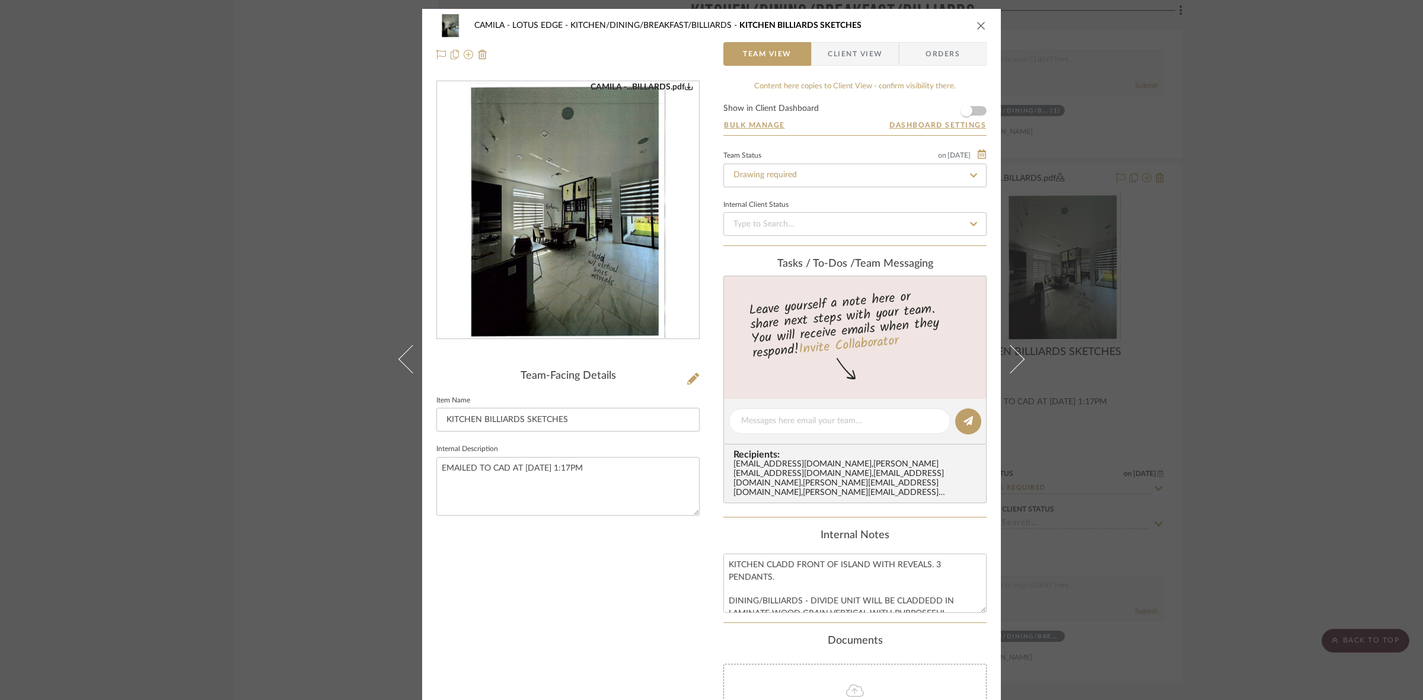
click at [503, 232] on img "0" at bounding box center [567, 210] width 199 height 257
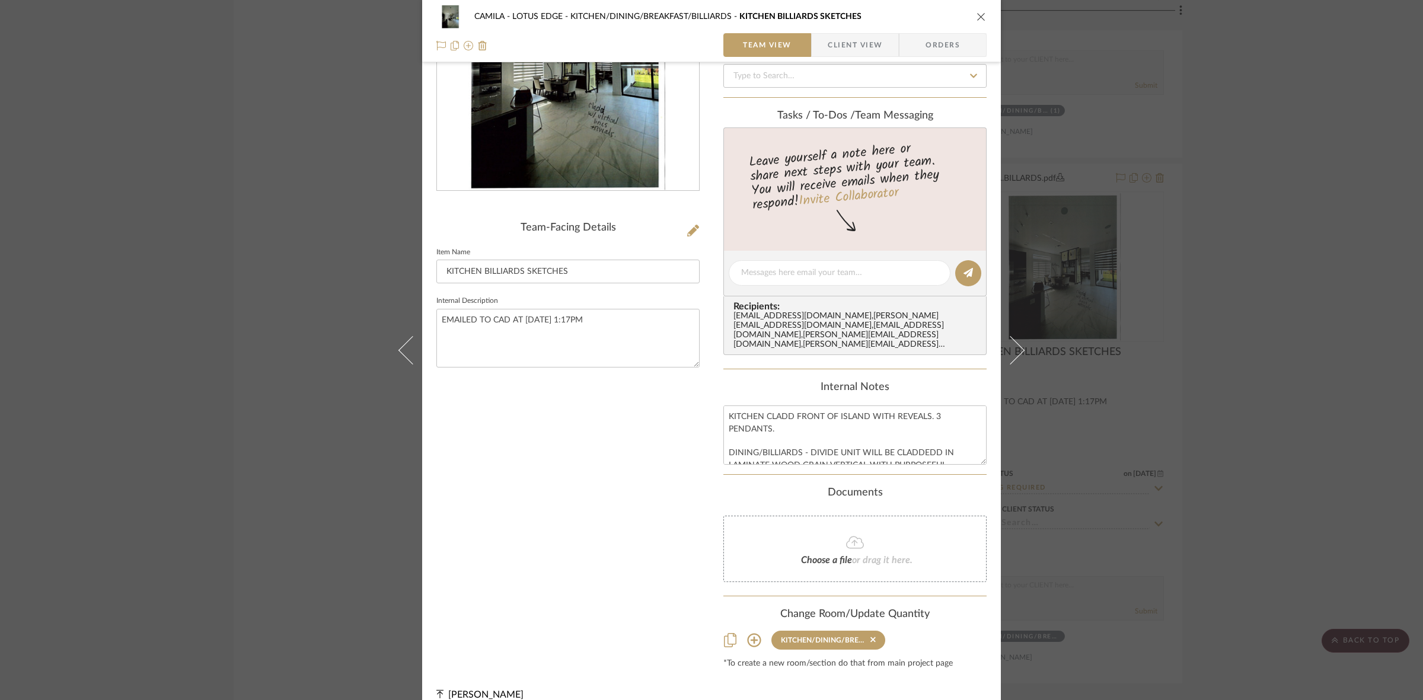
scroll to position [155, 0]
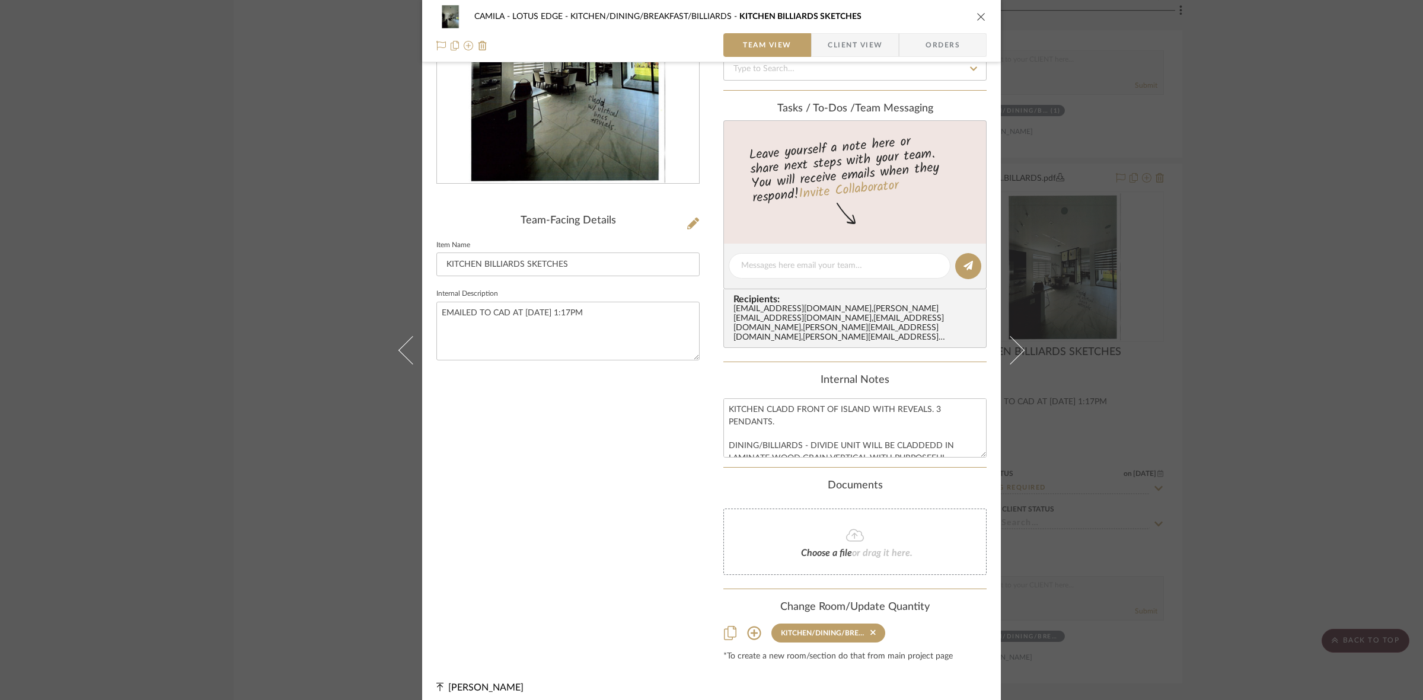
click at [243, 416] on div "CAMILA - LOTUS EDGE KITCHEN/DINING/BREAKFAST/BILLIARDS KITCHEN BILLIARDS SKETCH…" at bounding box center [711, 350] width 1423 height 700
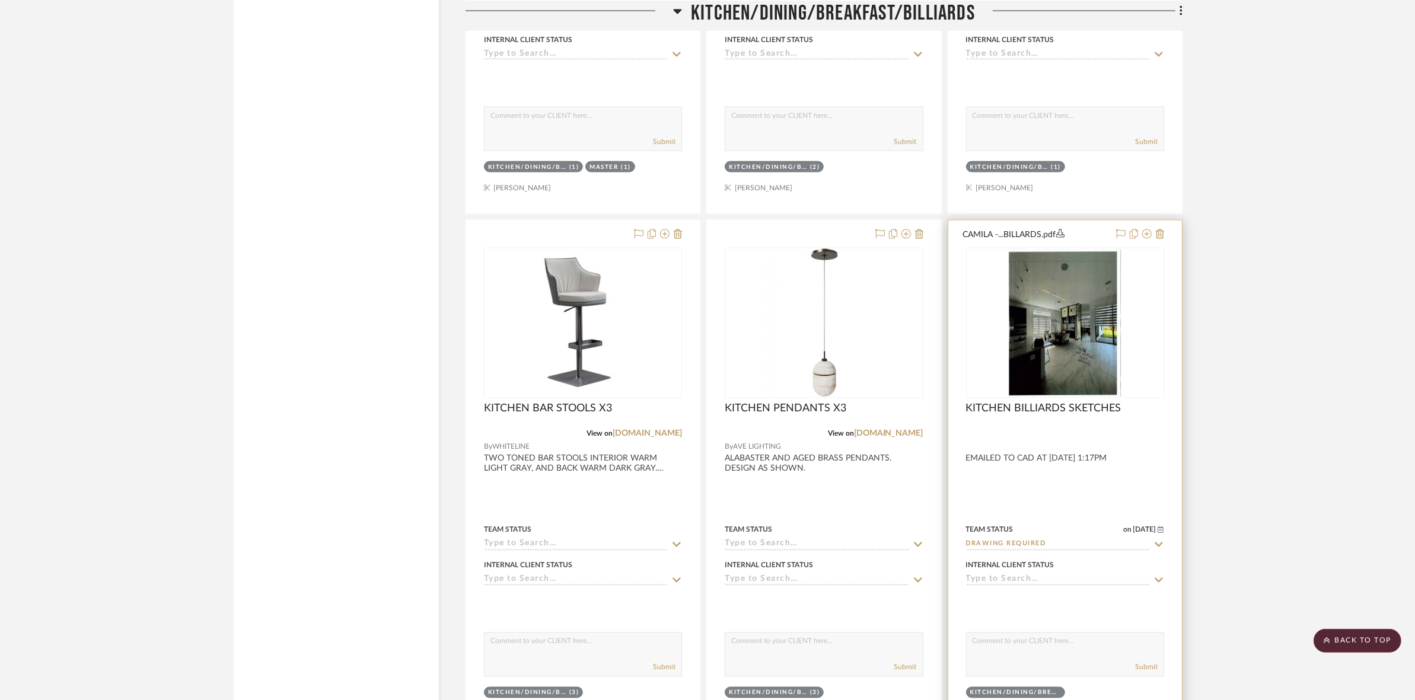
scroll to position [2298, 0]
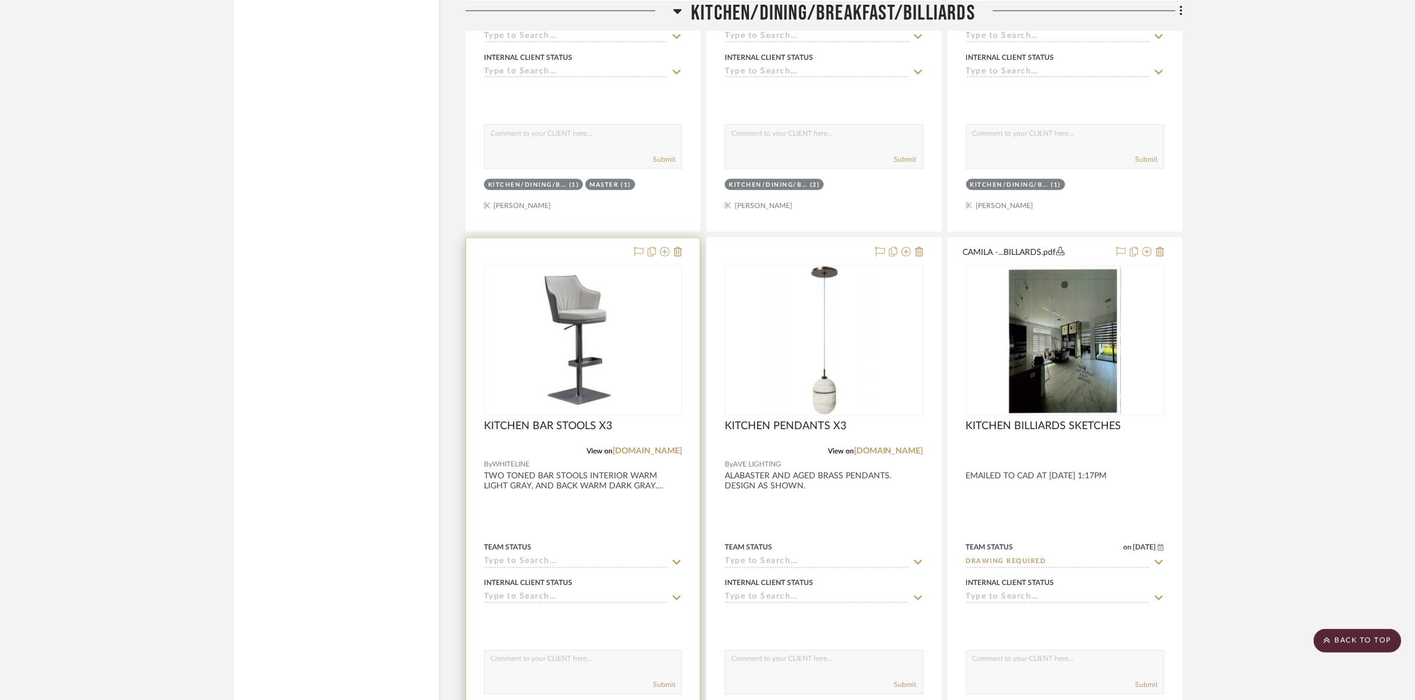
click at [0, 0] on img at bounding box center [0, 0] width 0 height 0
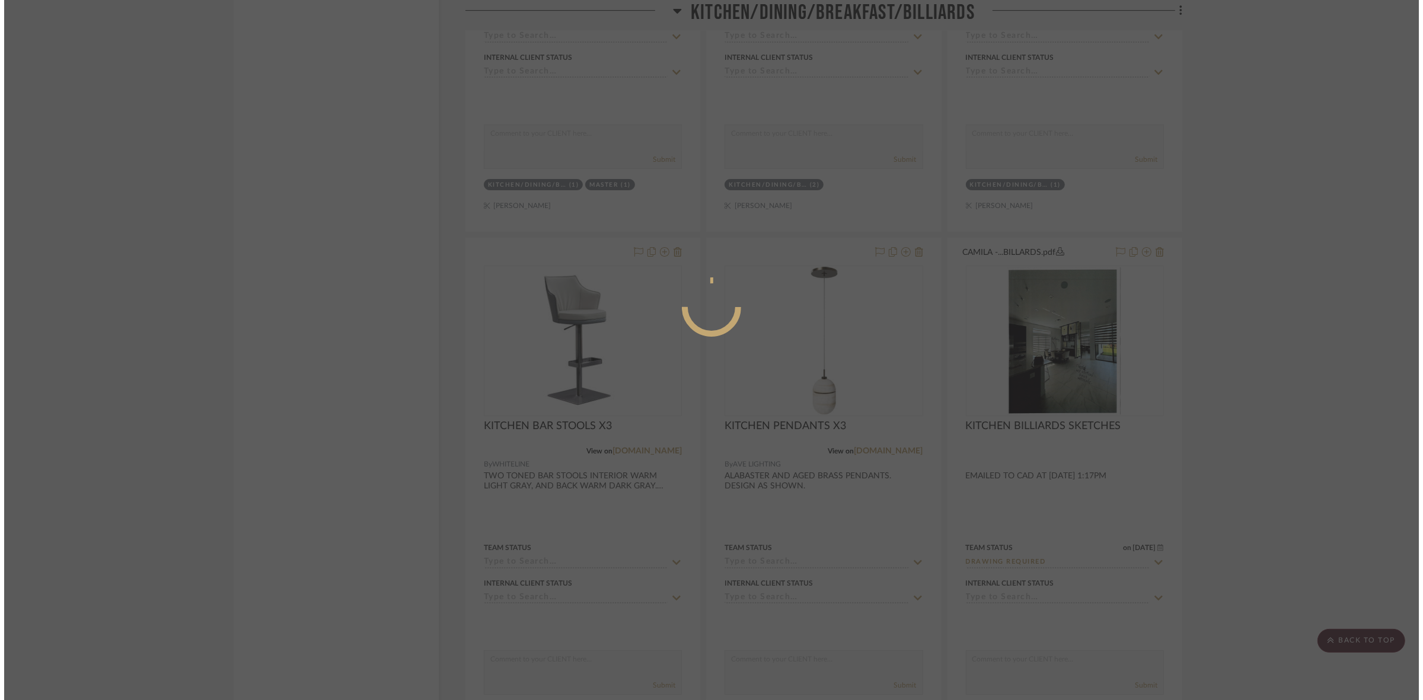
scroll to position [0, 0]
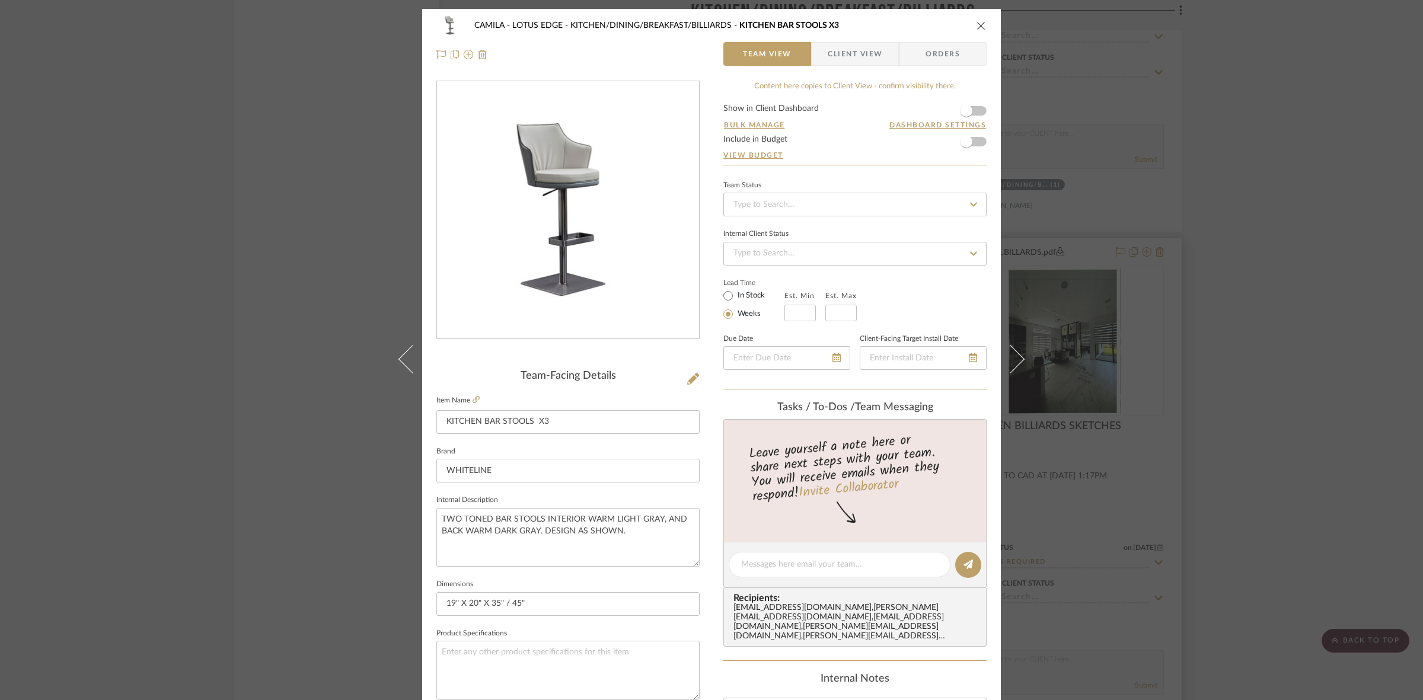
click at [1117, 382] on div "CAMILA - LOTUS EDGE KITCHEN/DINING/BREAKFAST/BILLIARDS KITCHEN BAR STOOLS X3 Te…" at bounding box center [711, 350] width 1423 height 700
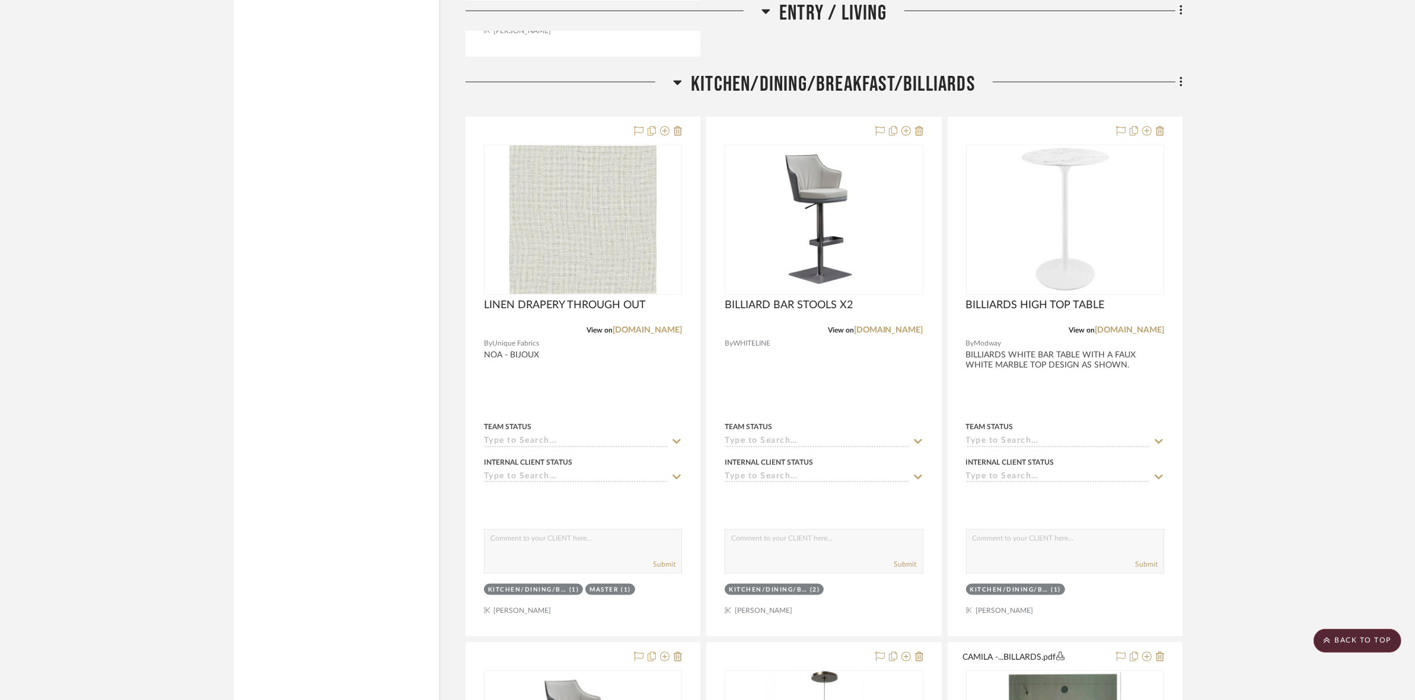
scroll to position [2150, 0]
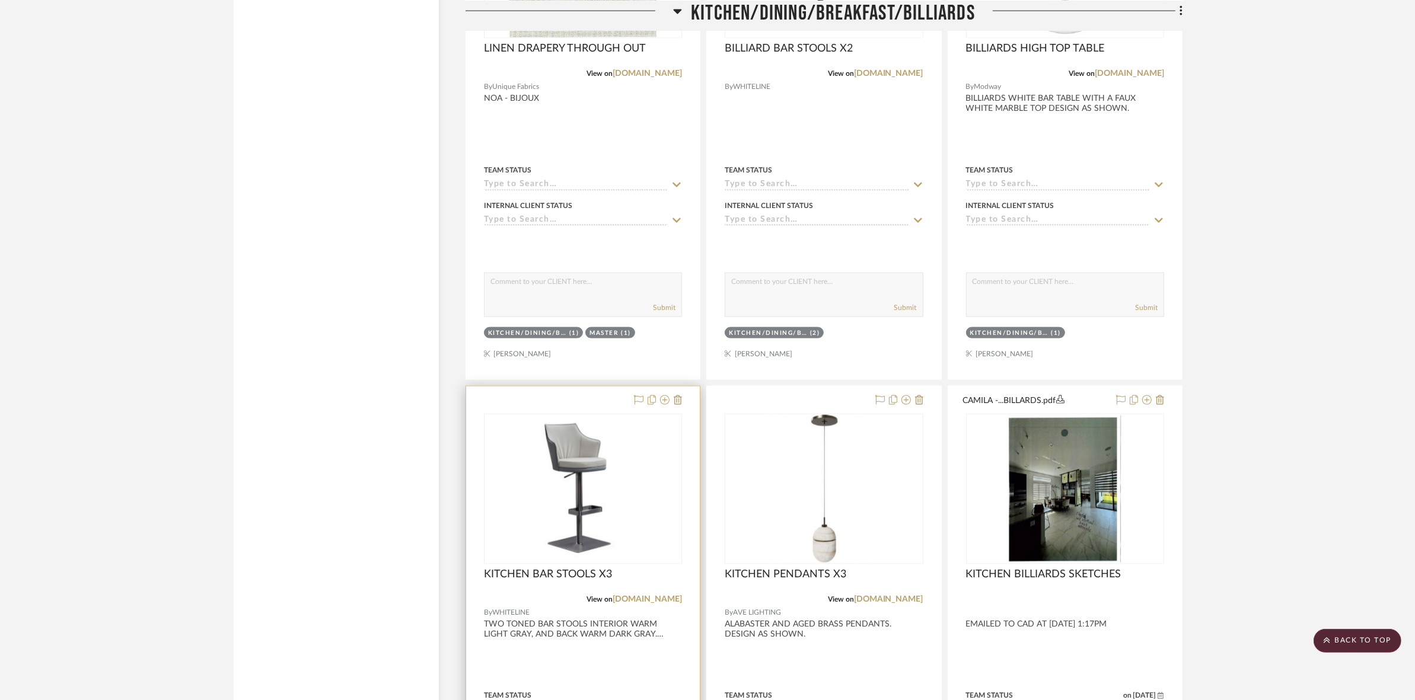
click at [568, 463] on img "0" at bounding box center [583, 489] width 196 height 141
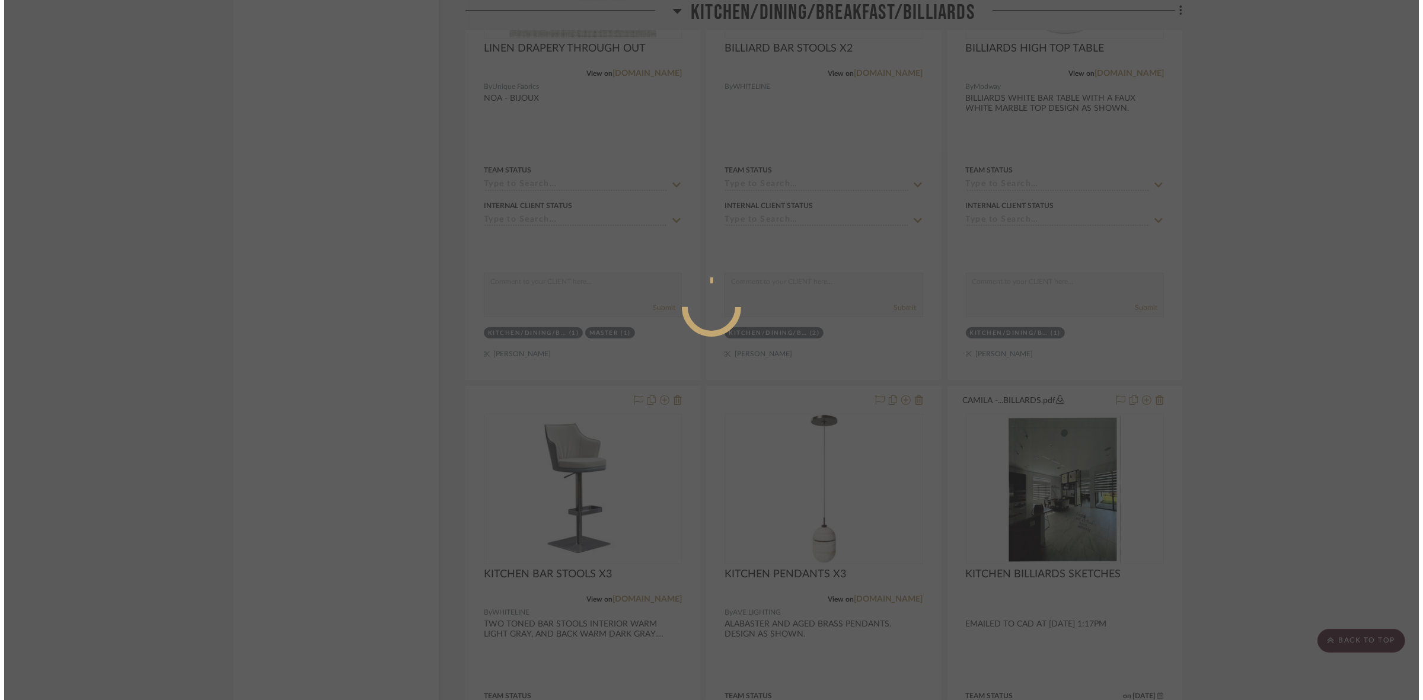
scroll to position [0, 0]
